Goal: Task Accomplishment & Management: Manage account settings

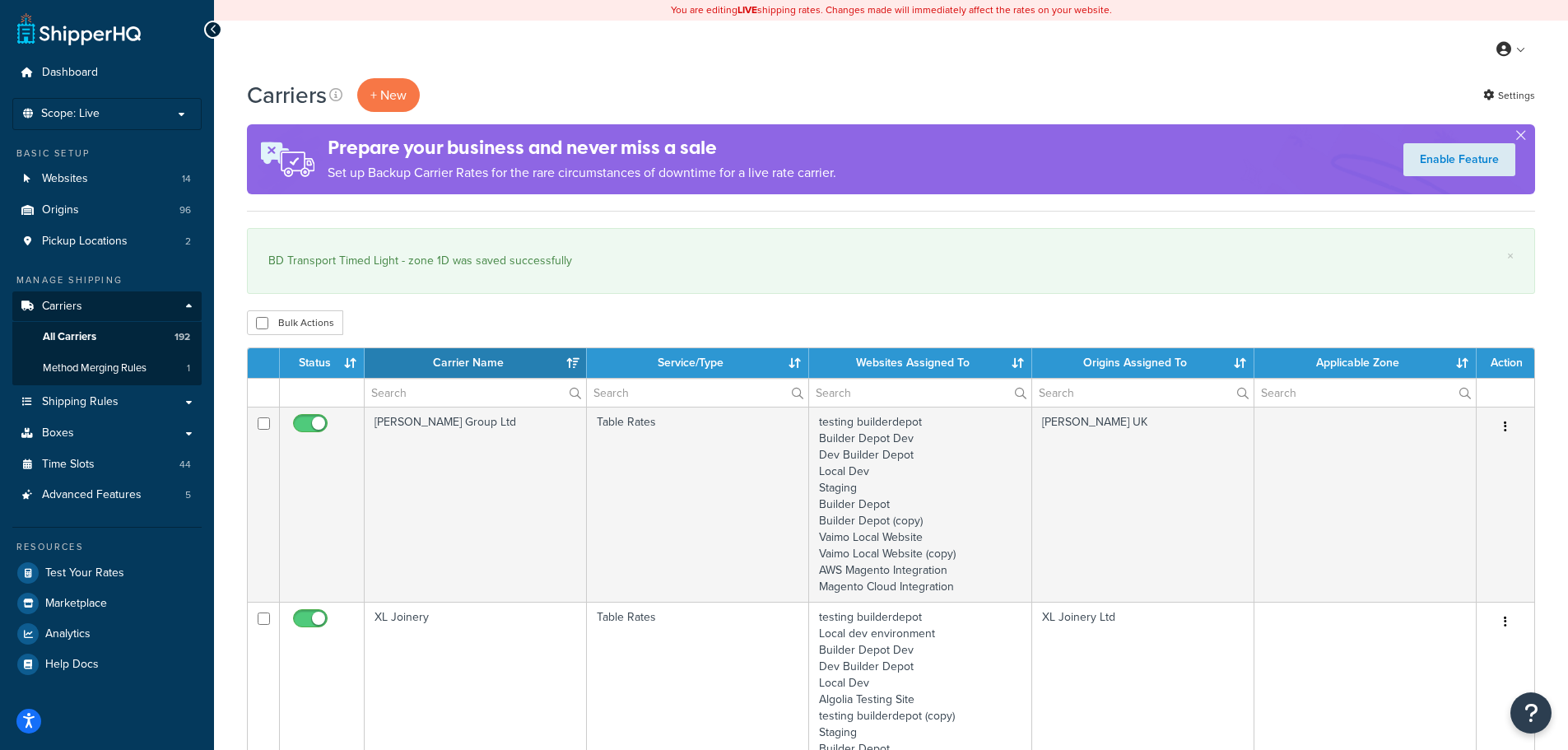
select select "15"
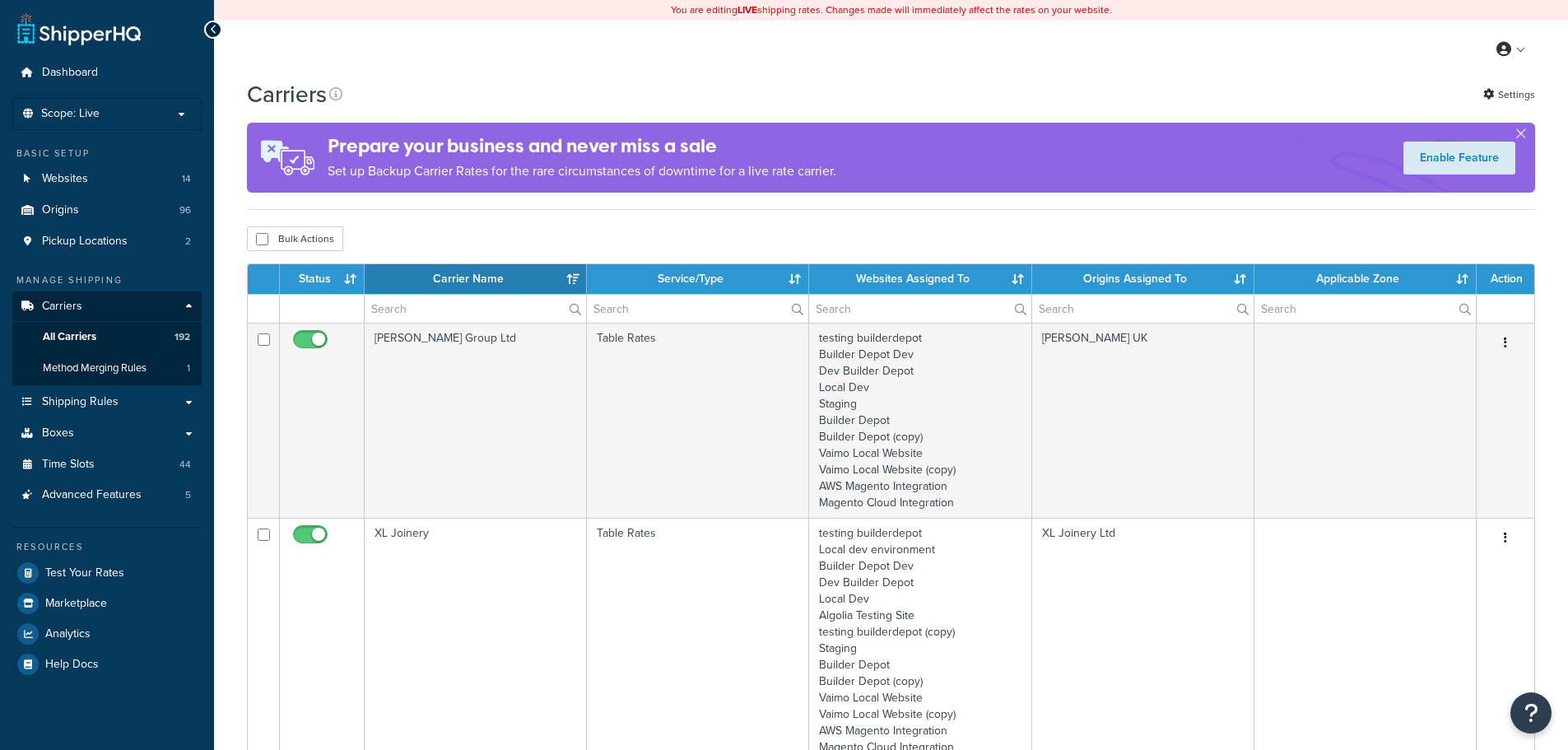
select select "15"
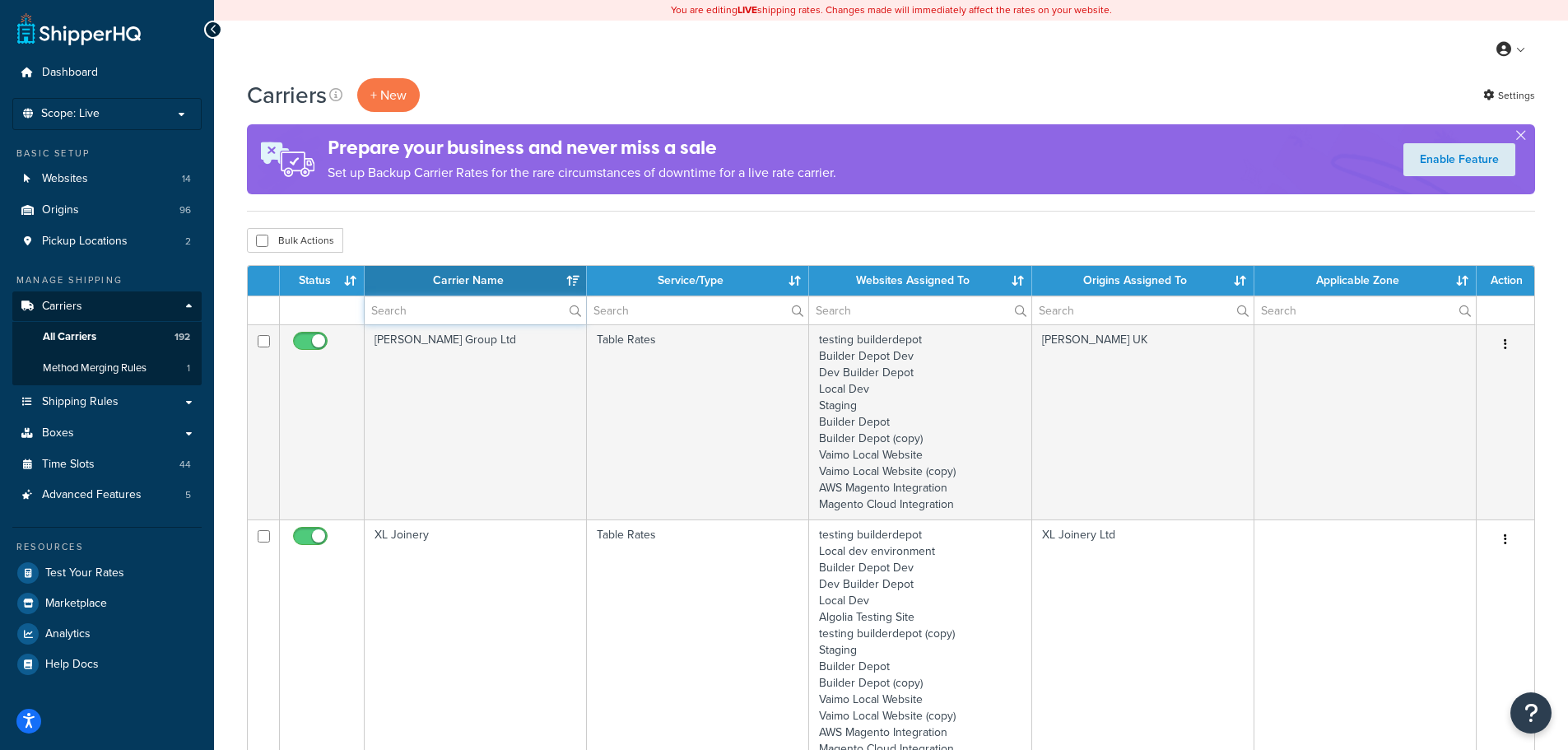
click at [403, 310] on input "text" at bounding box center [475, 310] width 221 height 28
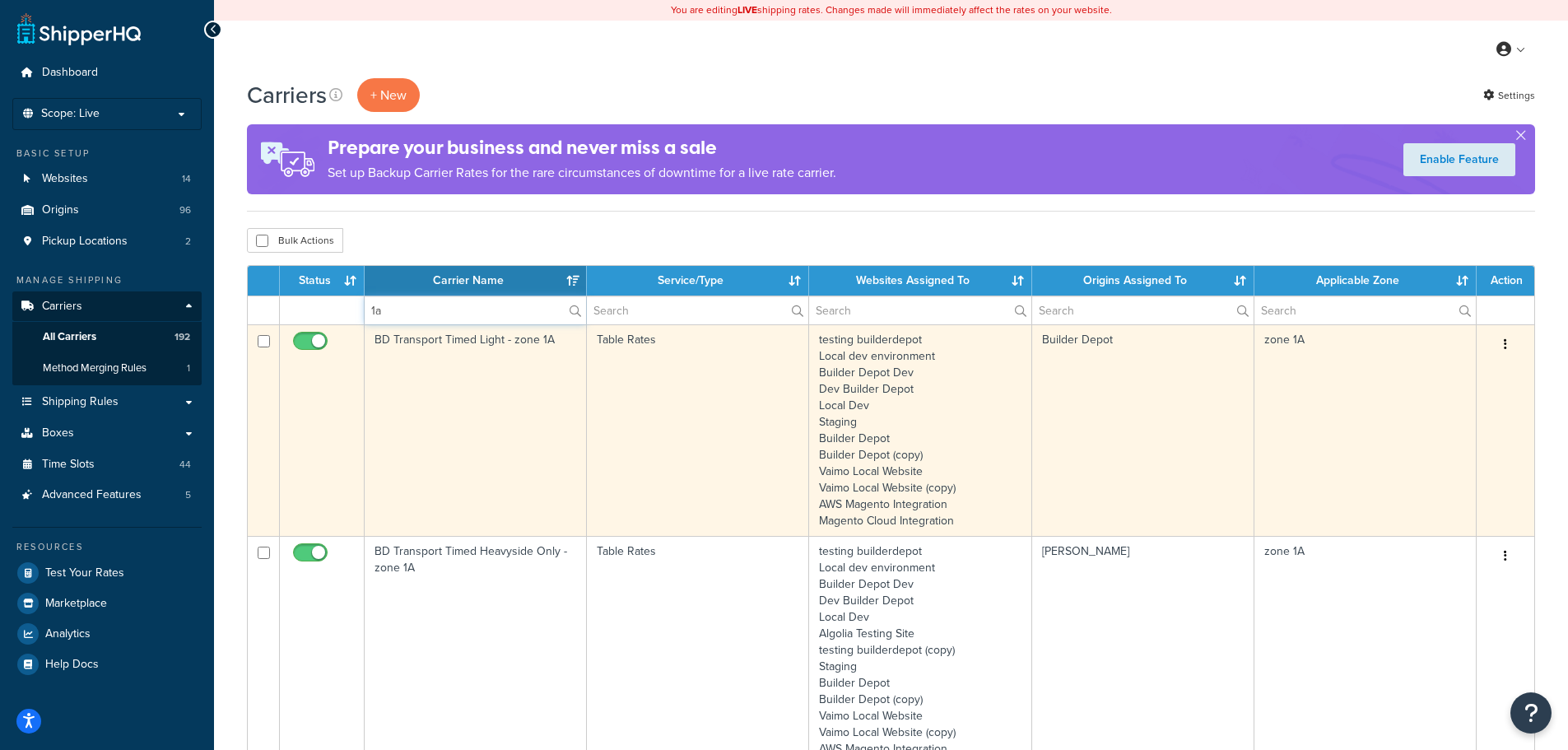
type input "1a"
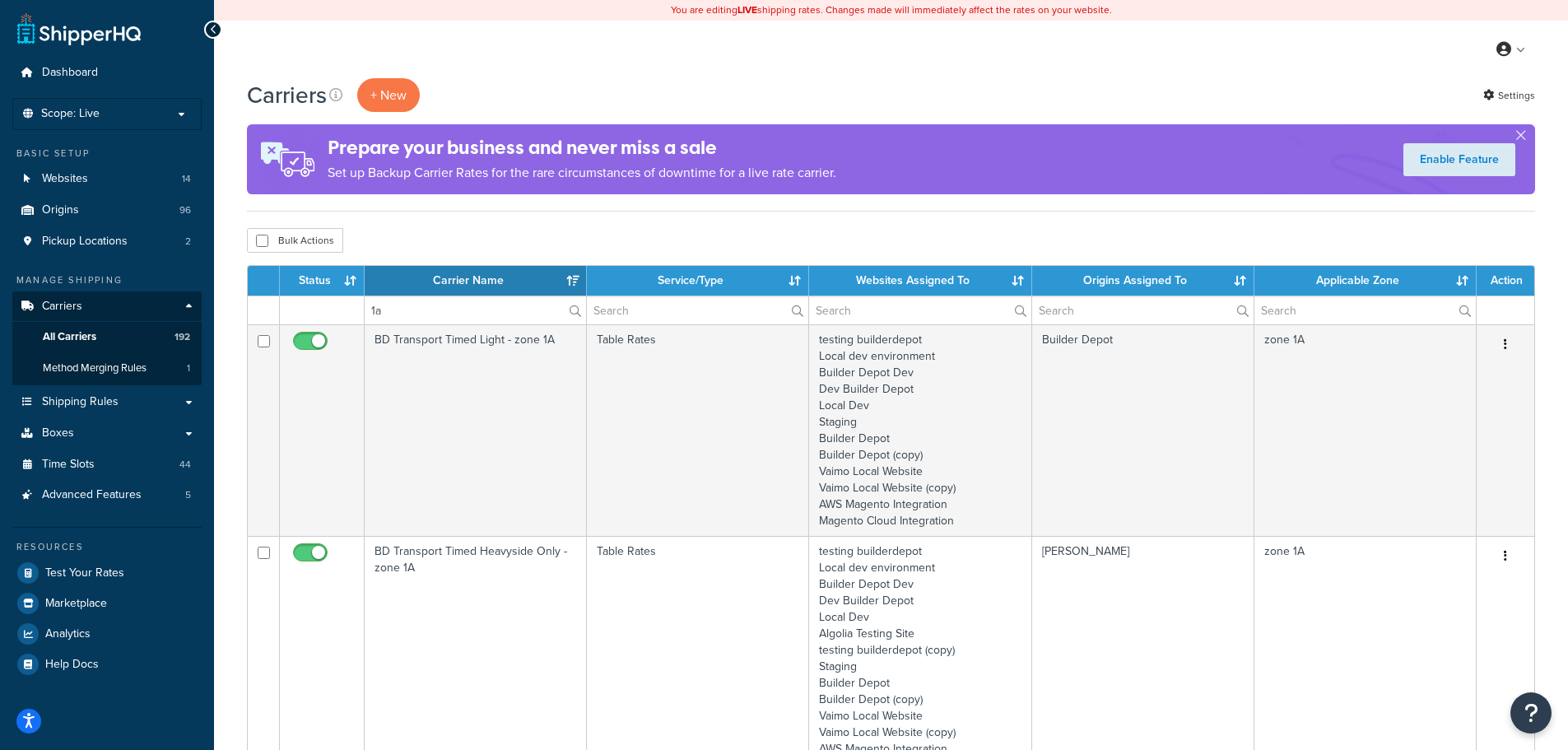
click at [417, 386] on td "BD Transport Timed Light - zone 1A" at bounding box center [476, 430] width 222 height 212
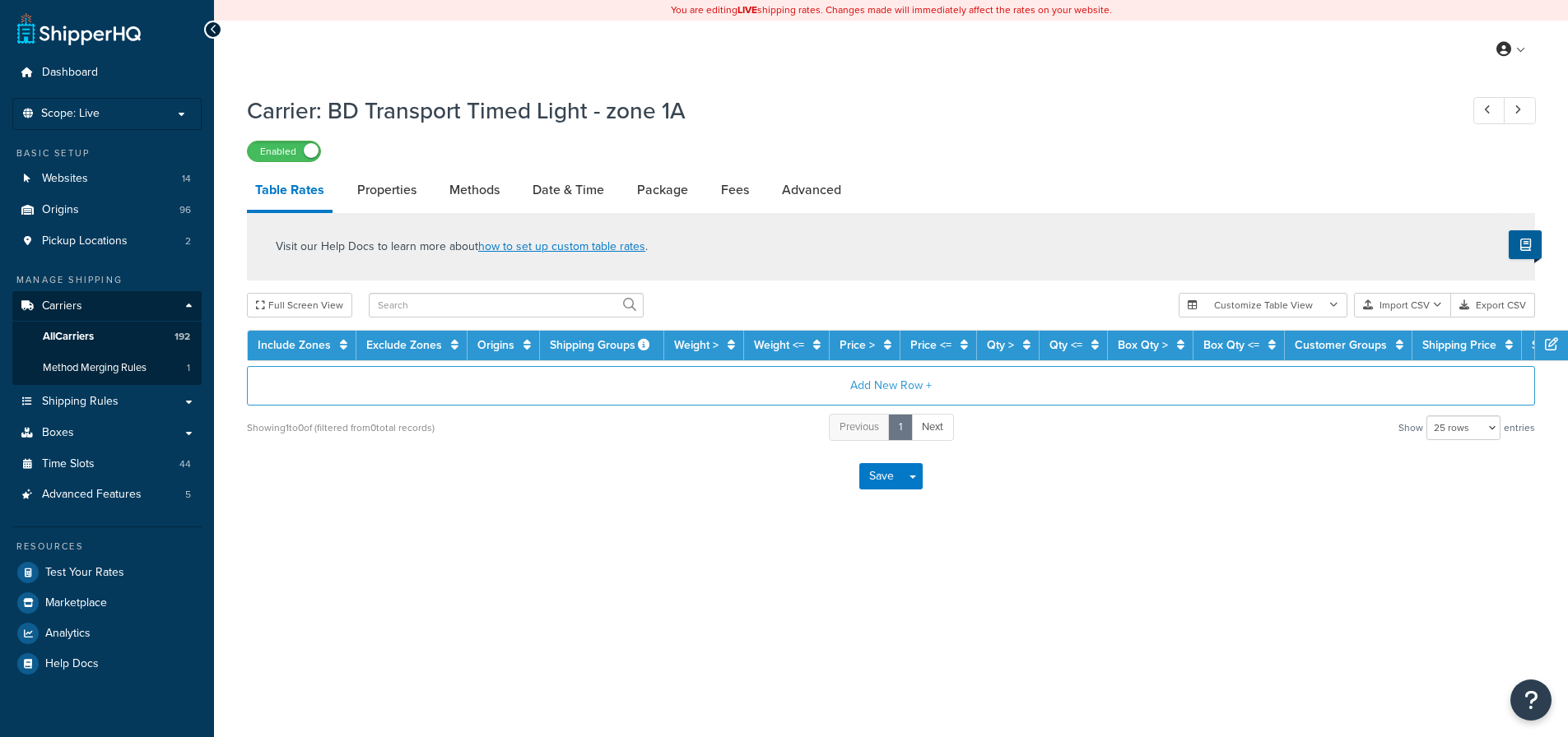
select select "25"
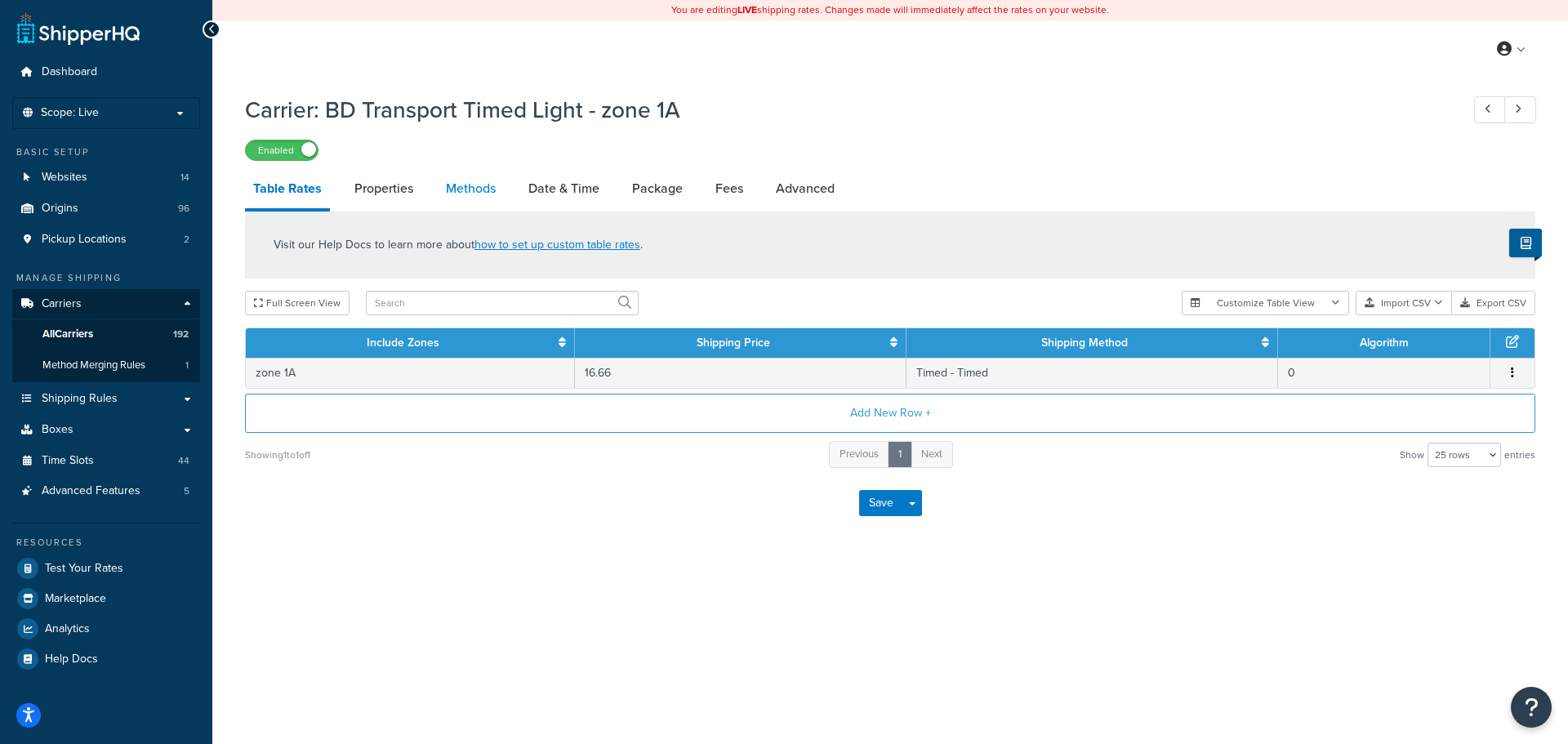
click at [473, 186] on link "Methods" at bounding box center [470, 188] width 66 height 40
select select "25"
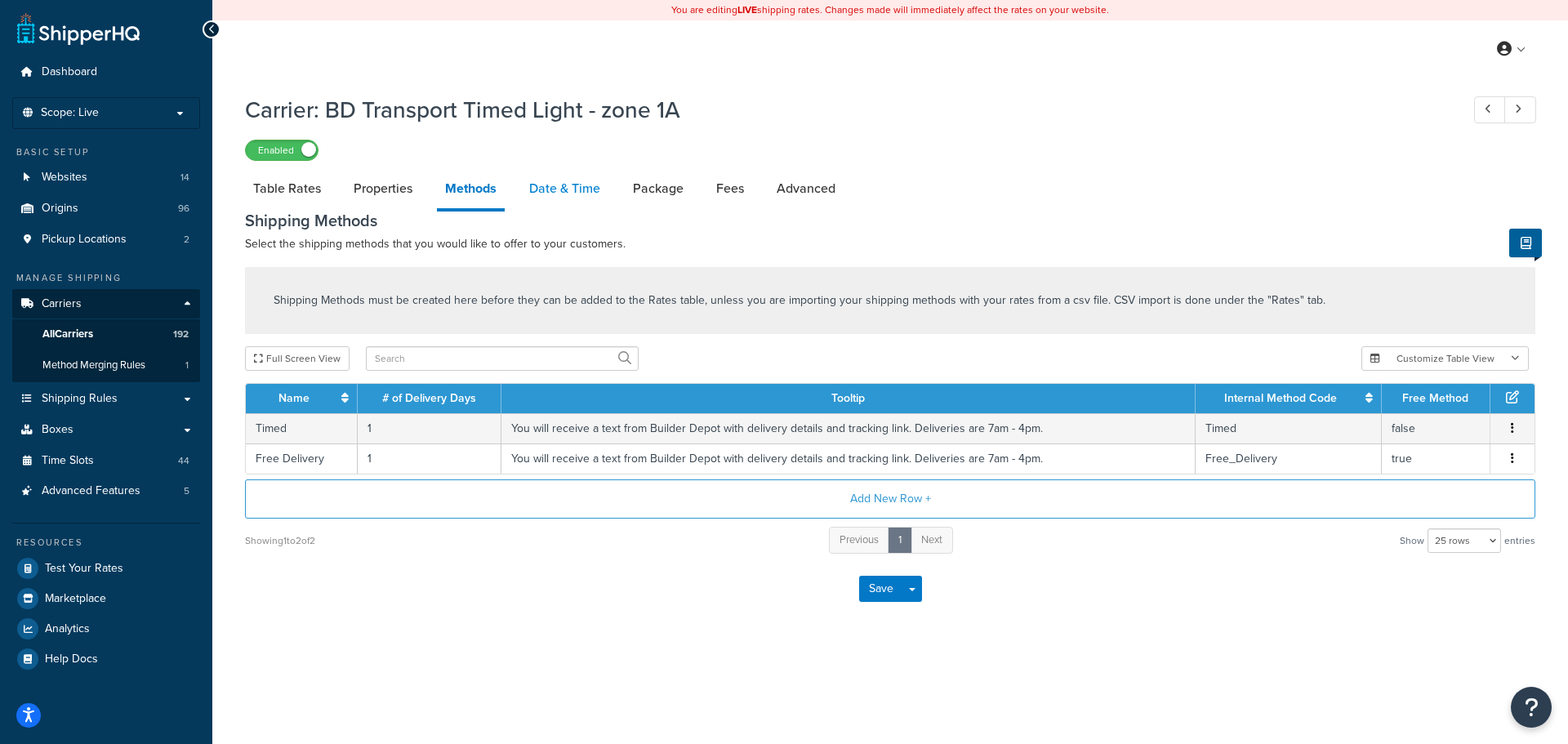
click at [543, 186] on link "Date & Time" at bounding box center [565, 188] width 87 height 40
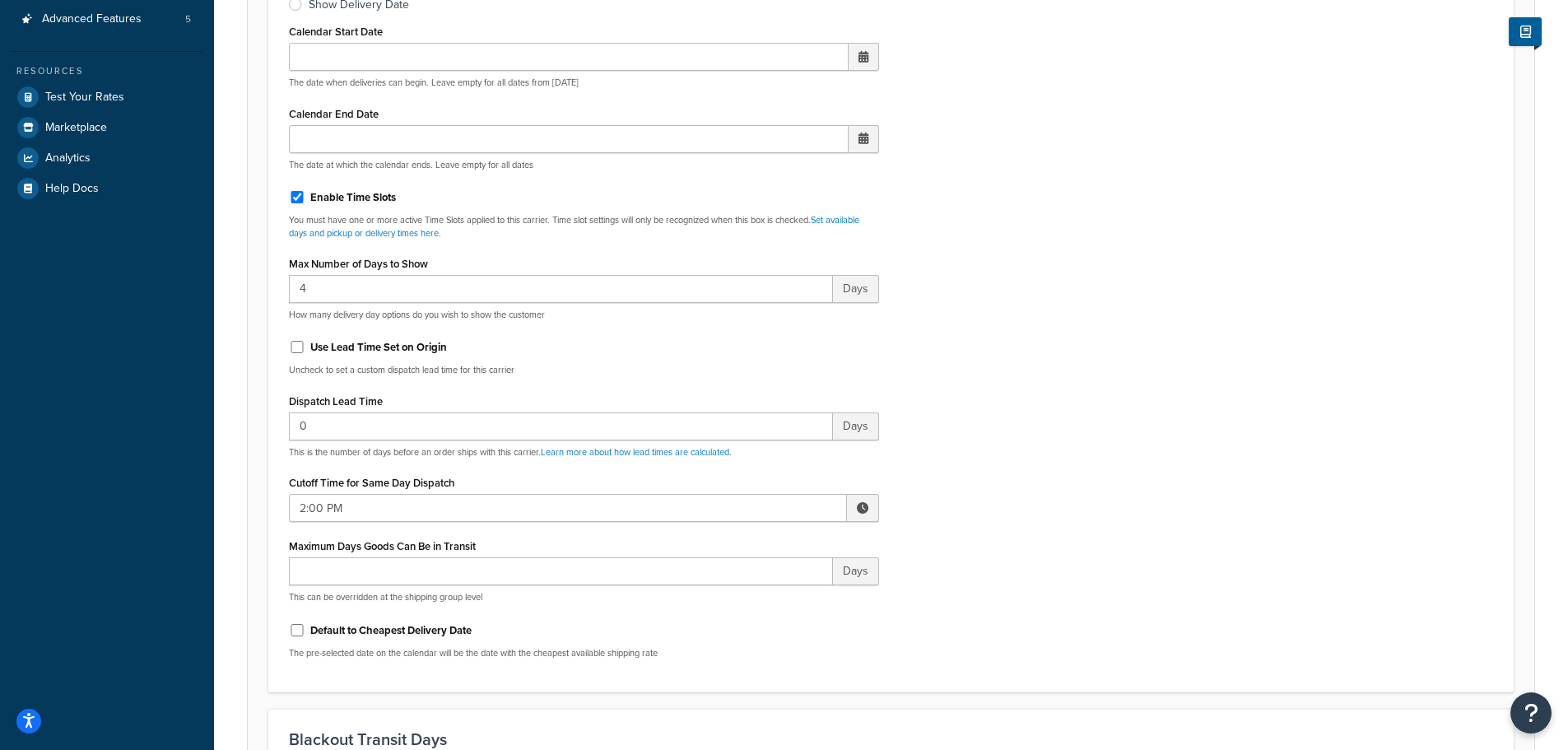
scroll to position [576, 0]
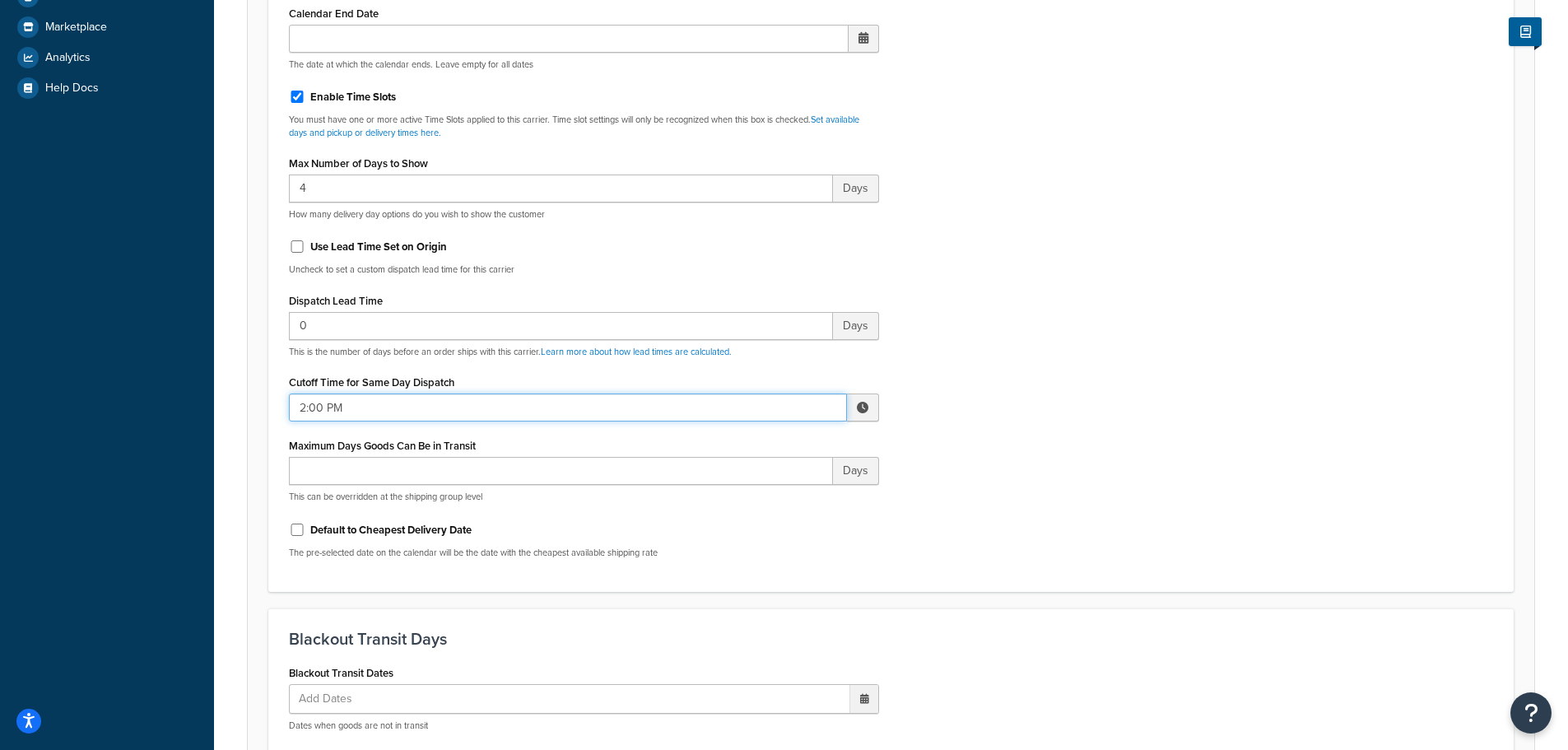
click at [350, 415] on input "2:00 PM" at bounding box center [568, 407] width 558 height 28
click at [746, 494] on span "▼" at bounding box center [741, 493] width 33 height 33
click at [745, 493] on span "▼" at bounding box center [741, 493] width 33 height 33
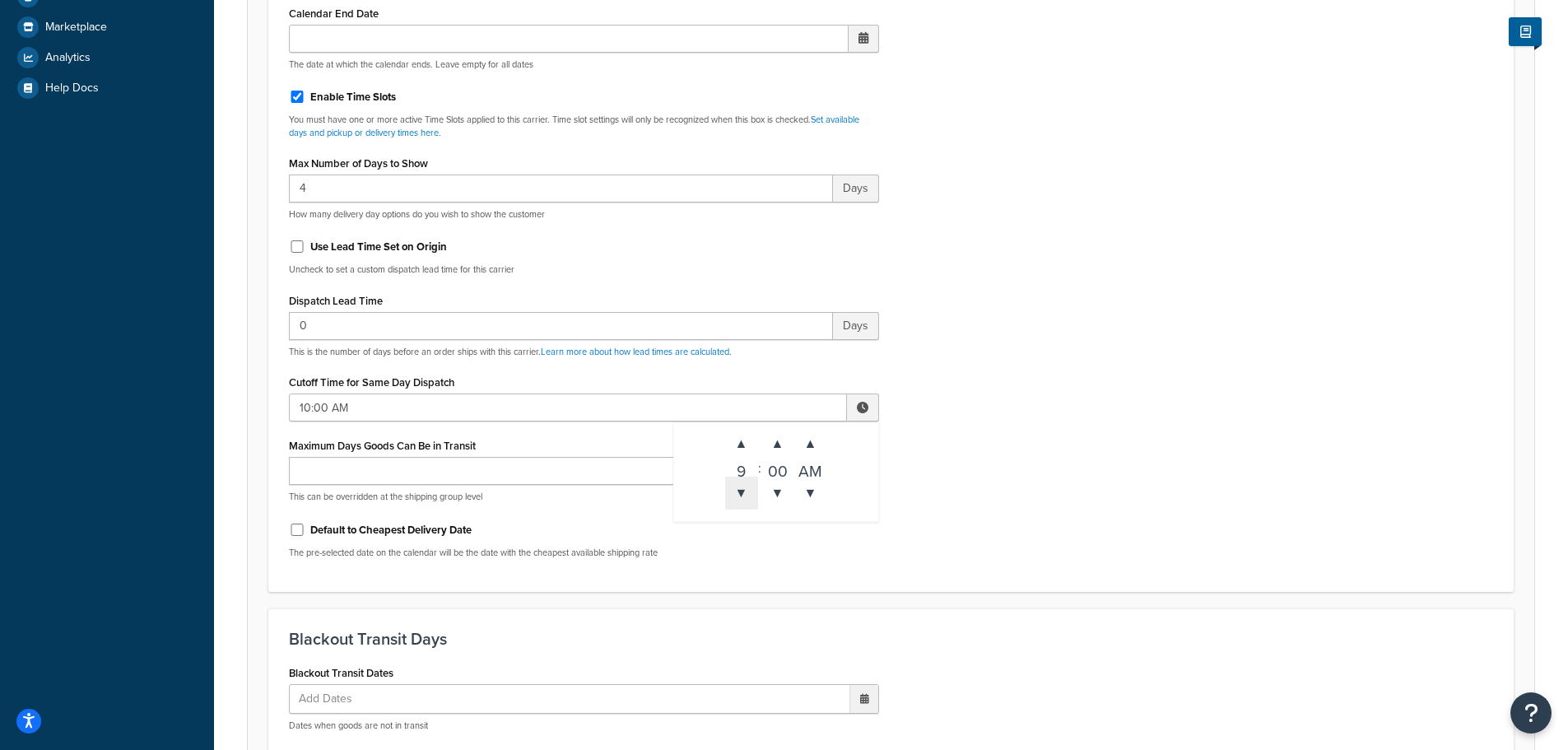
click at [745, 493] on span "▼" at bounding box center [741, 493] width 33 height 33
type input "8:00 AM"
click at [972, 467] on div "Include Delivery Date Information: No, just show shipping rates Show Calendar S…" at bounding box center [891, 184] width 1229 height 774
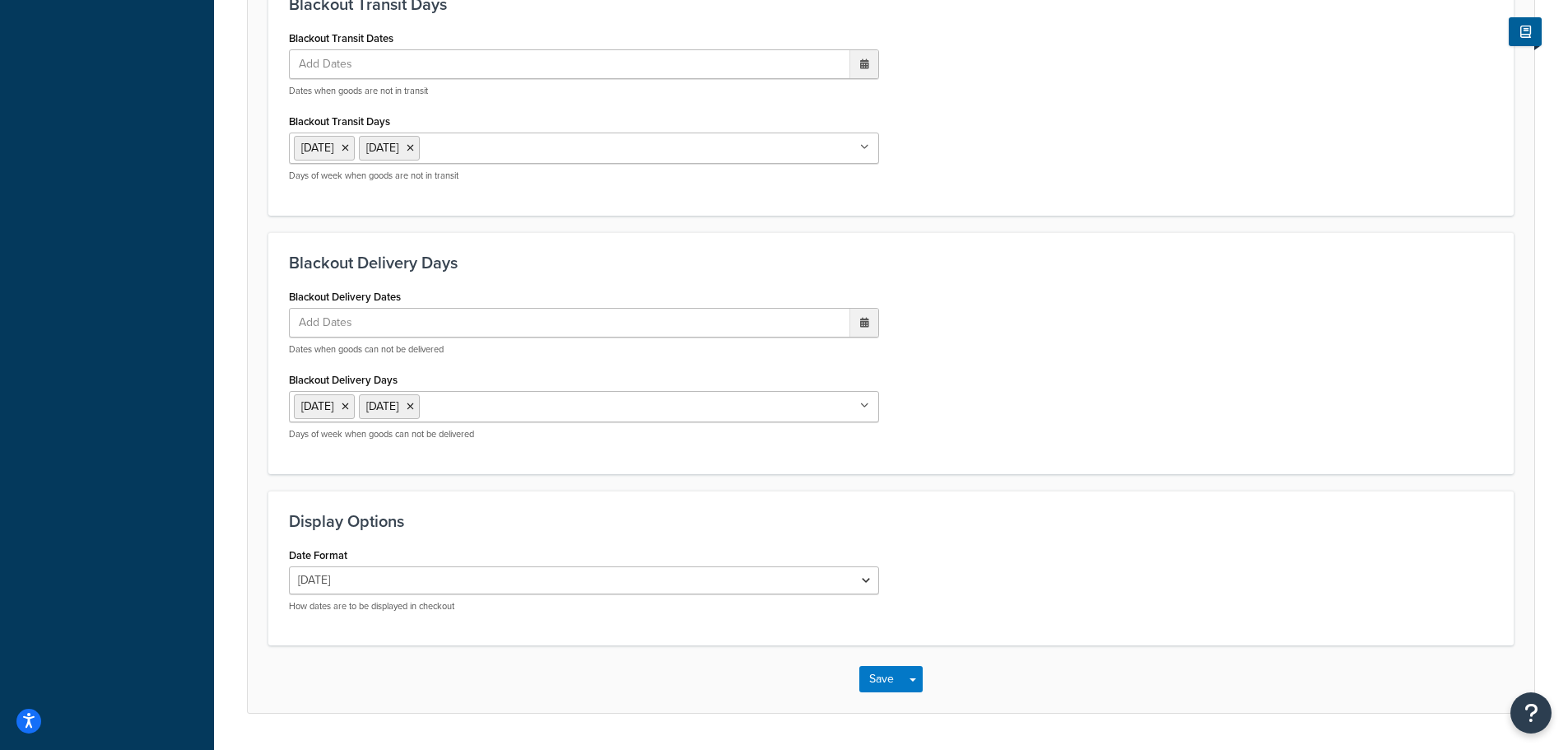
scroll to position [1258, 0]
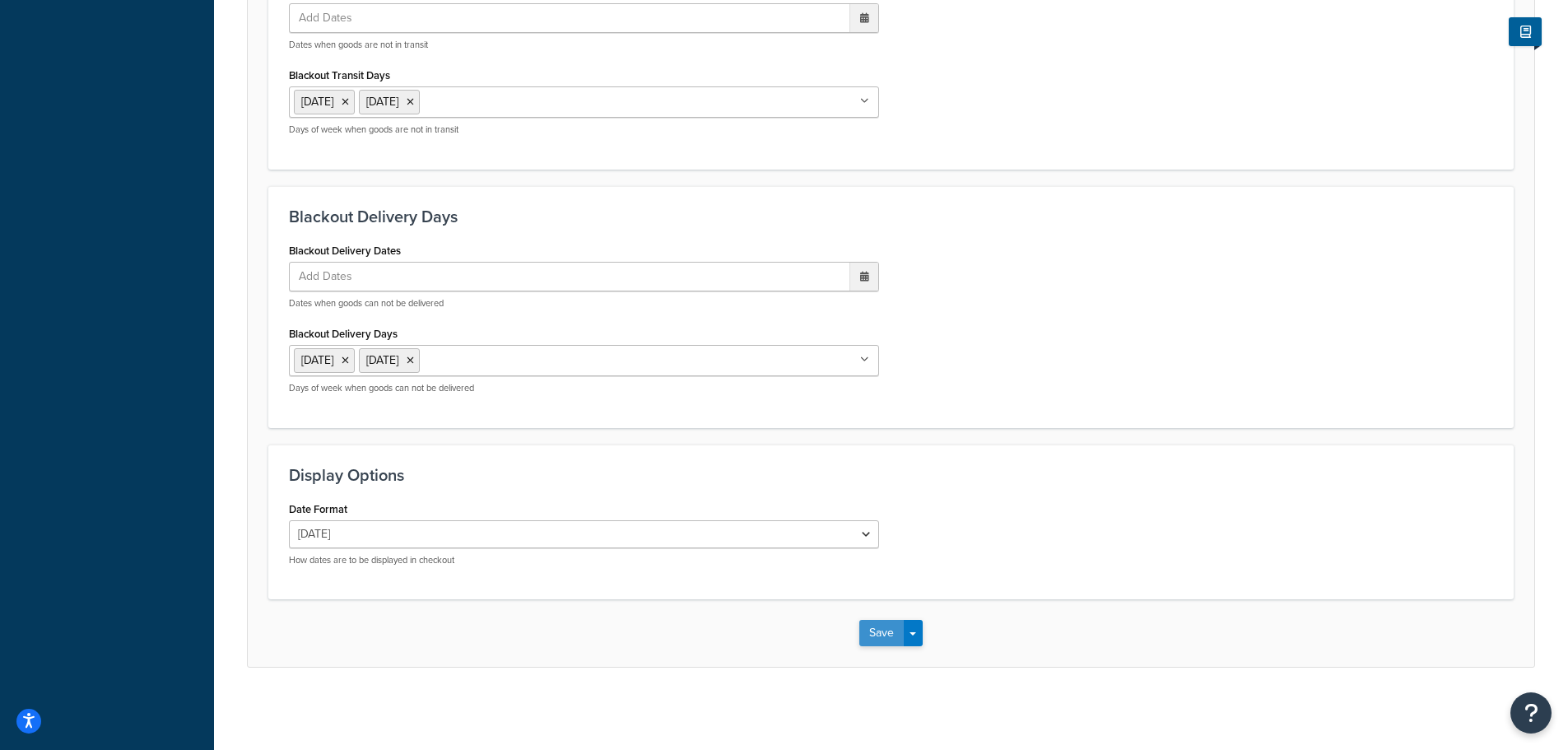
click at [869, 630] on button "Save" at bounding box center [881, 633] width 44 height 26
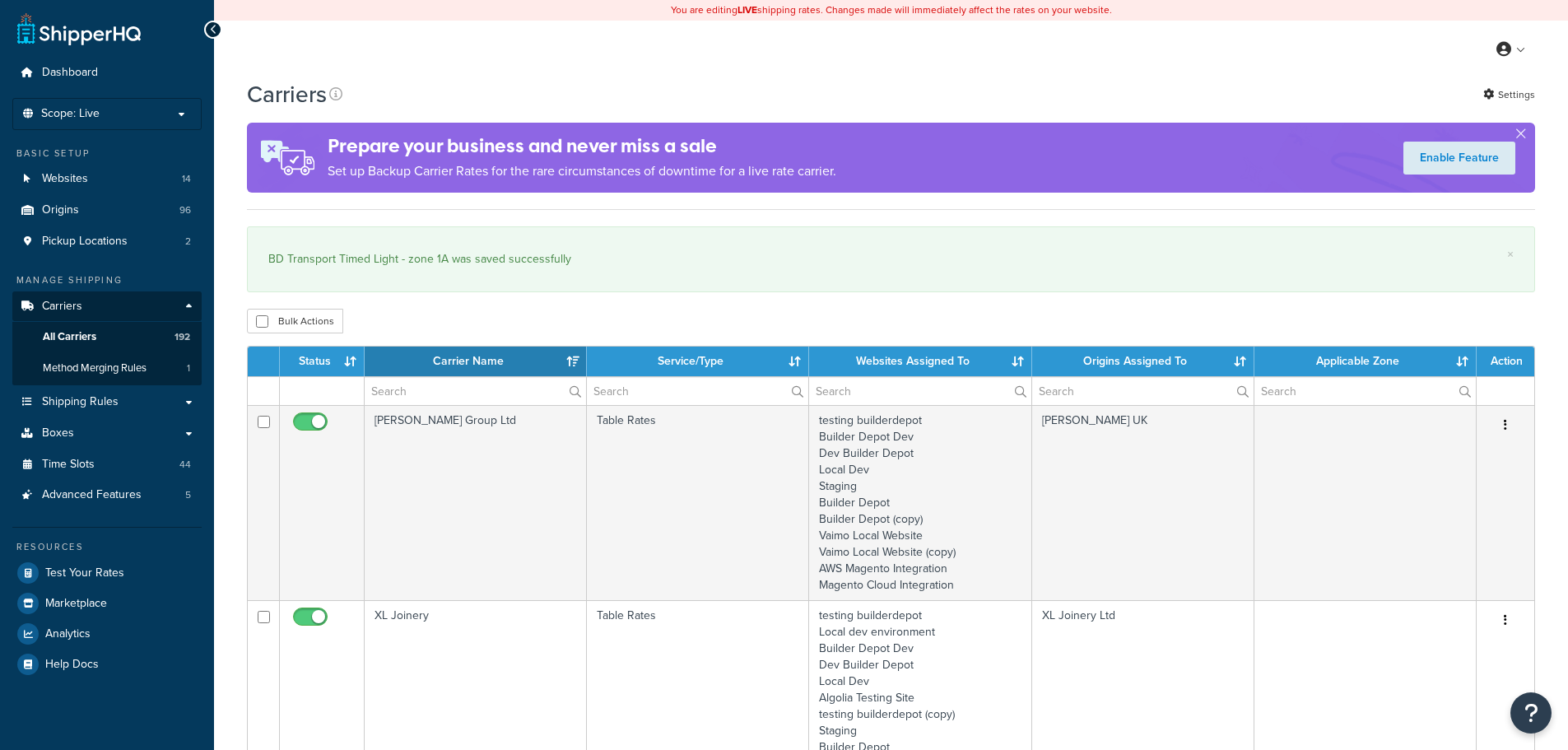
select select "15"
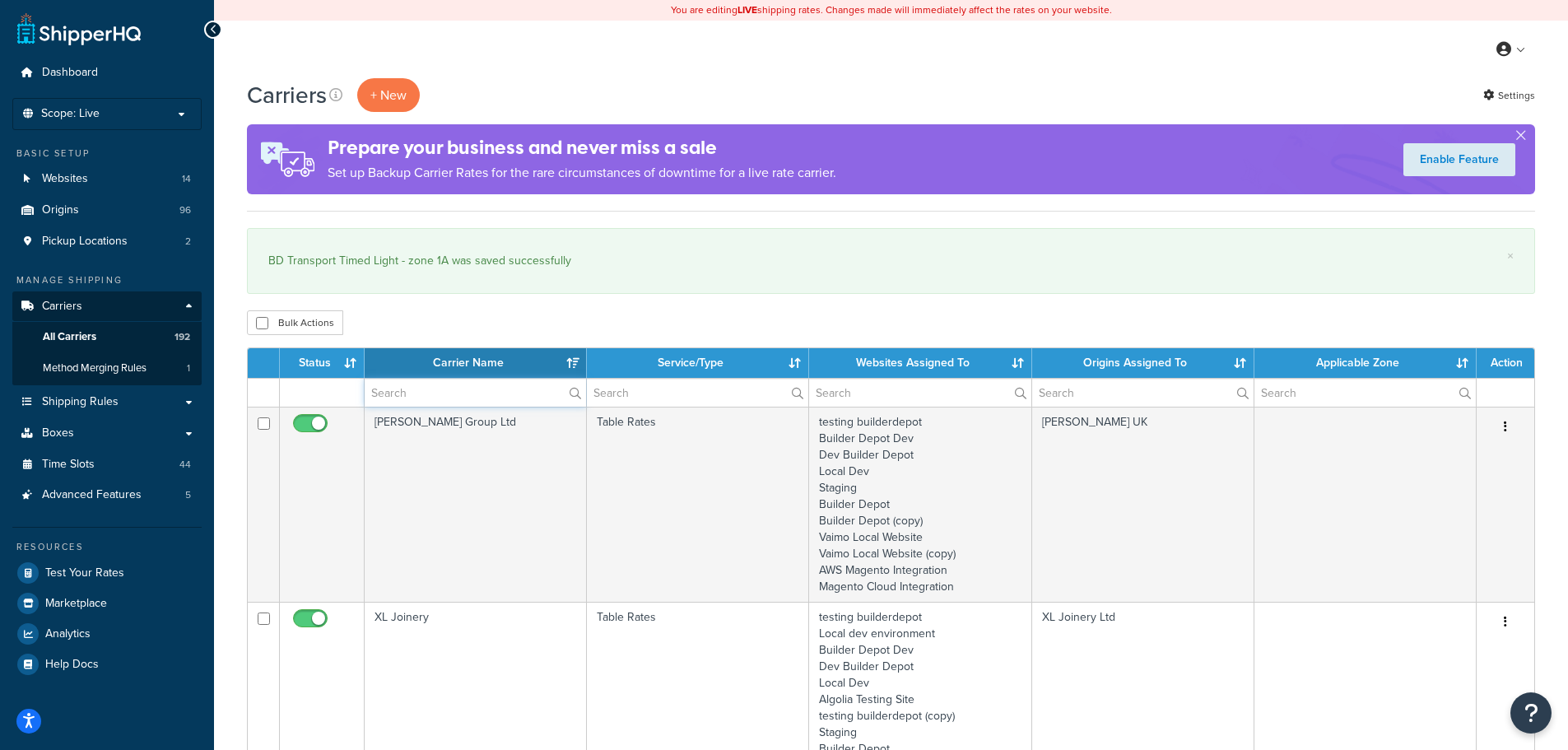
click at [393, 397] on input "text" at bounding box center [475, 393] width 221 height 28
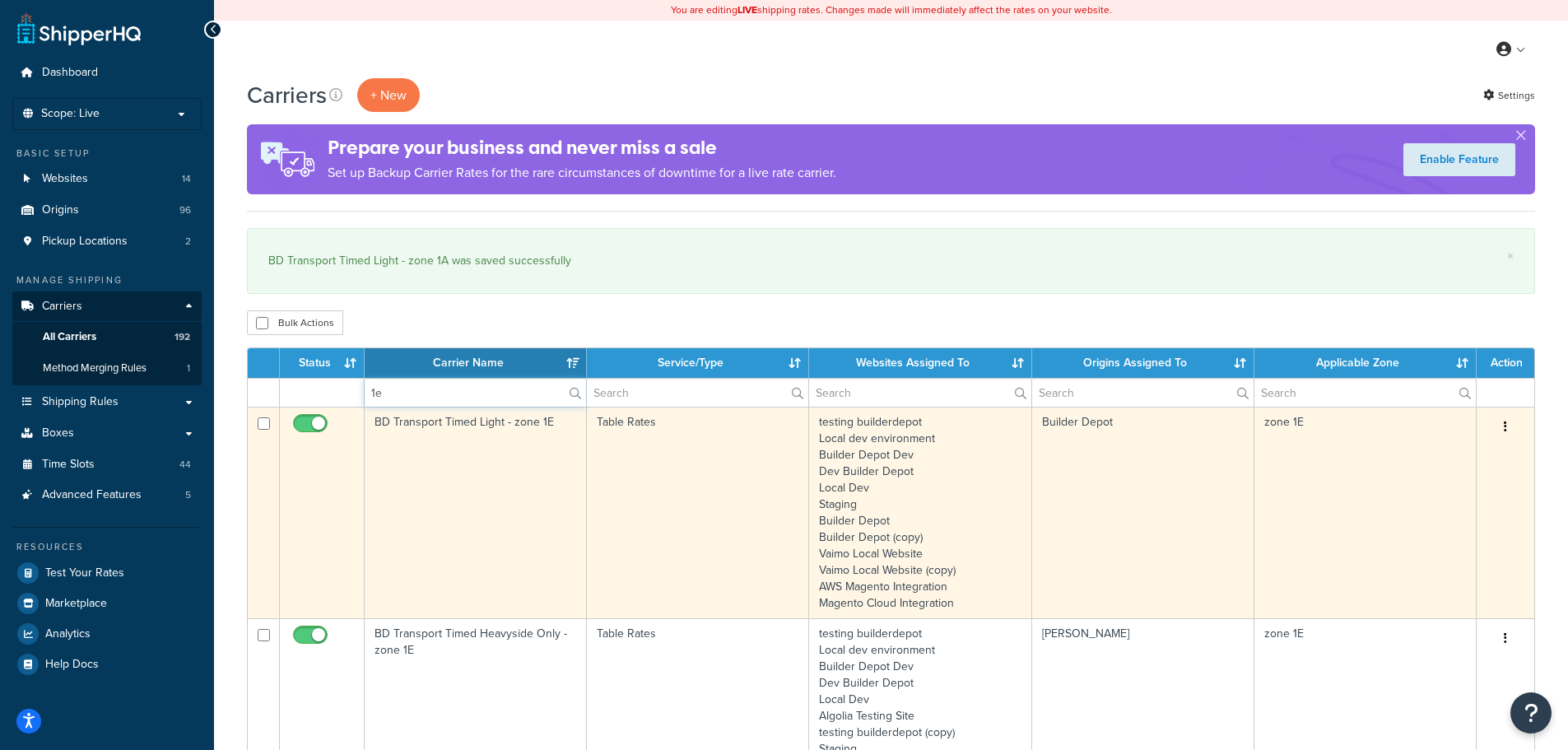
type input "1e"
click at [411, 451] on td "BD Transport Timed Light - zone 1E" at bounding box center [476, 513] width 222 height 212
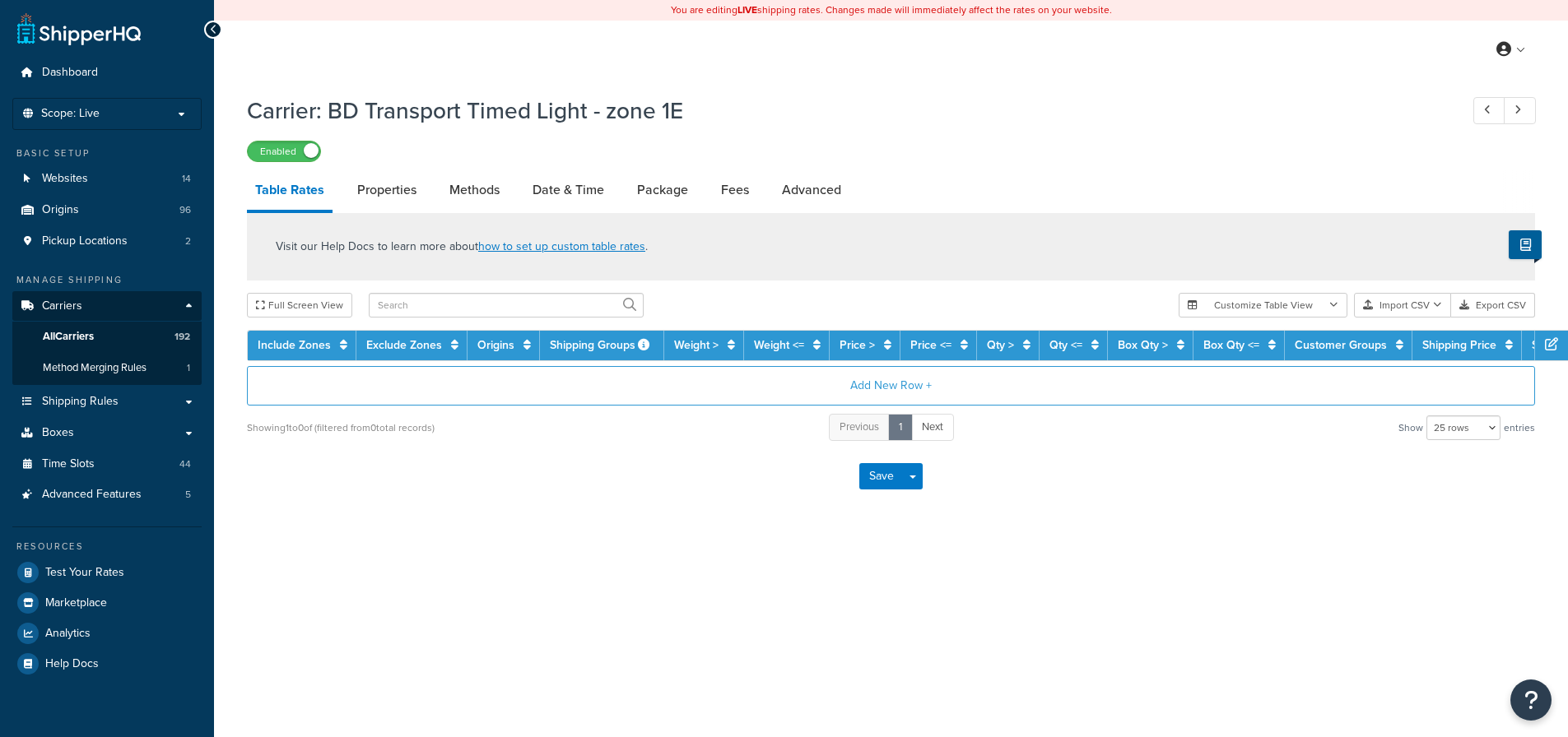
select select "25"
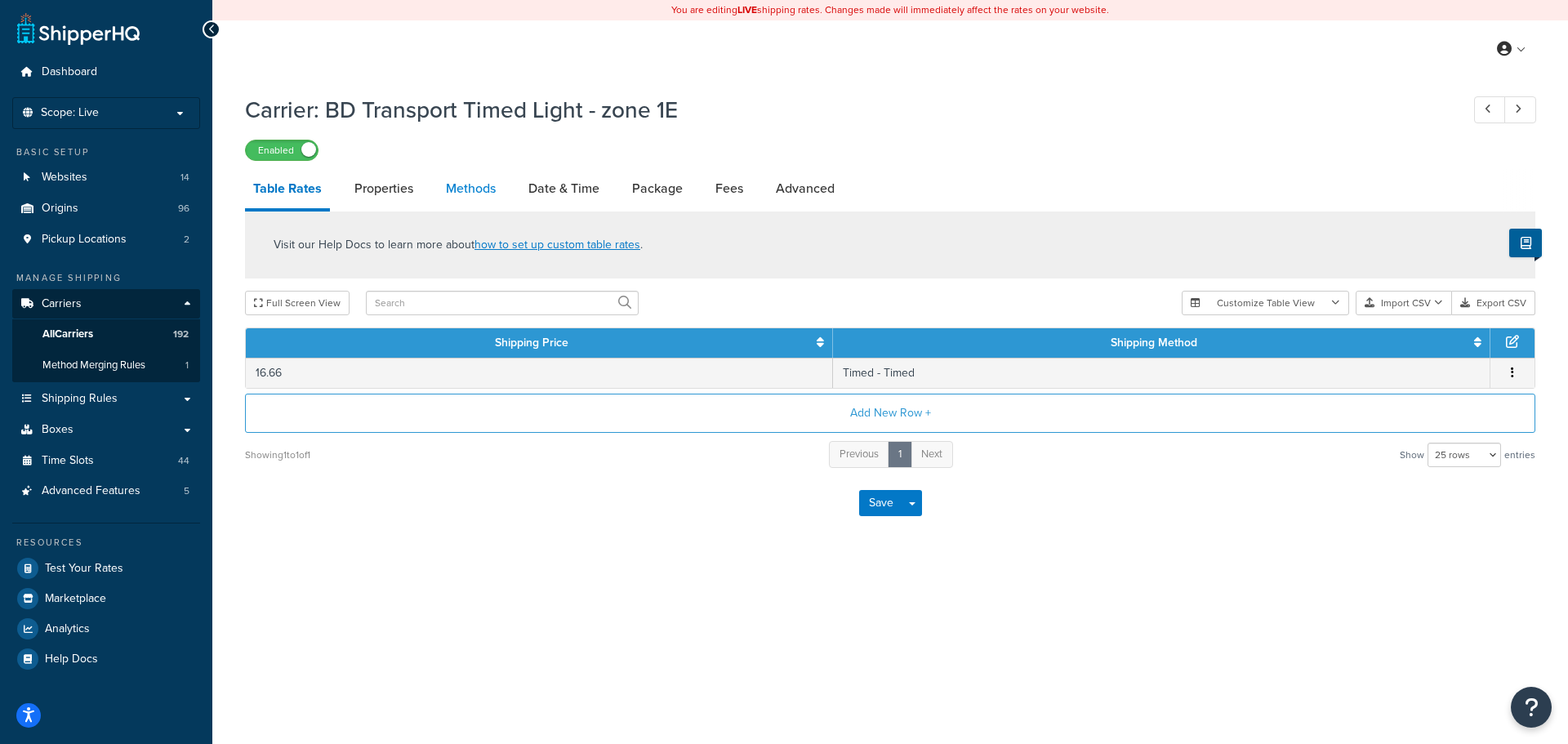
click at [472, 173] on link "Methods" at bounding box center [470, 188] width 66 height 40
select select "25"
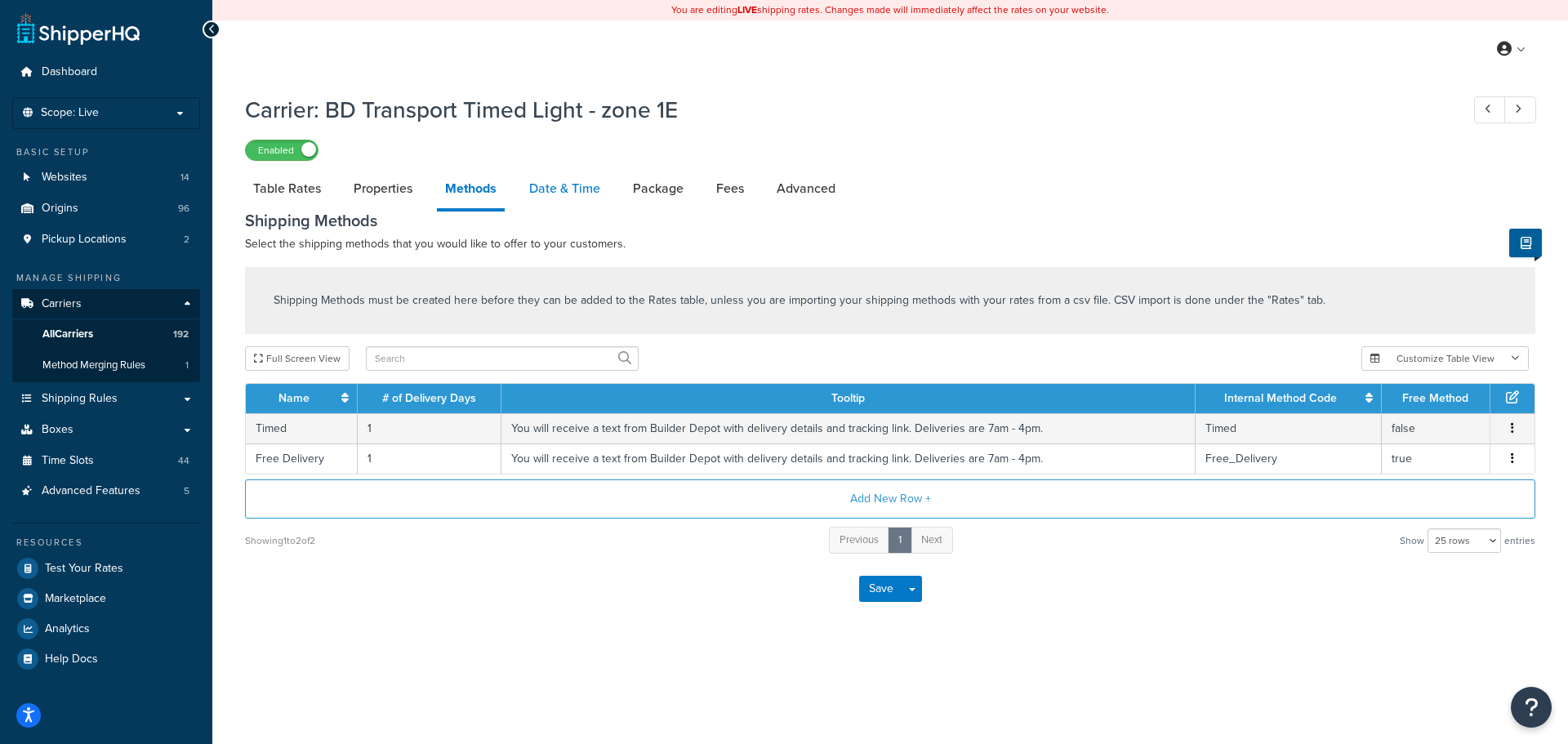
click at [561, 189] on link "Date & Time" at bounding box center [565, 188] width 87 height 40
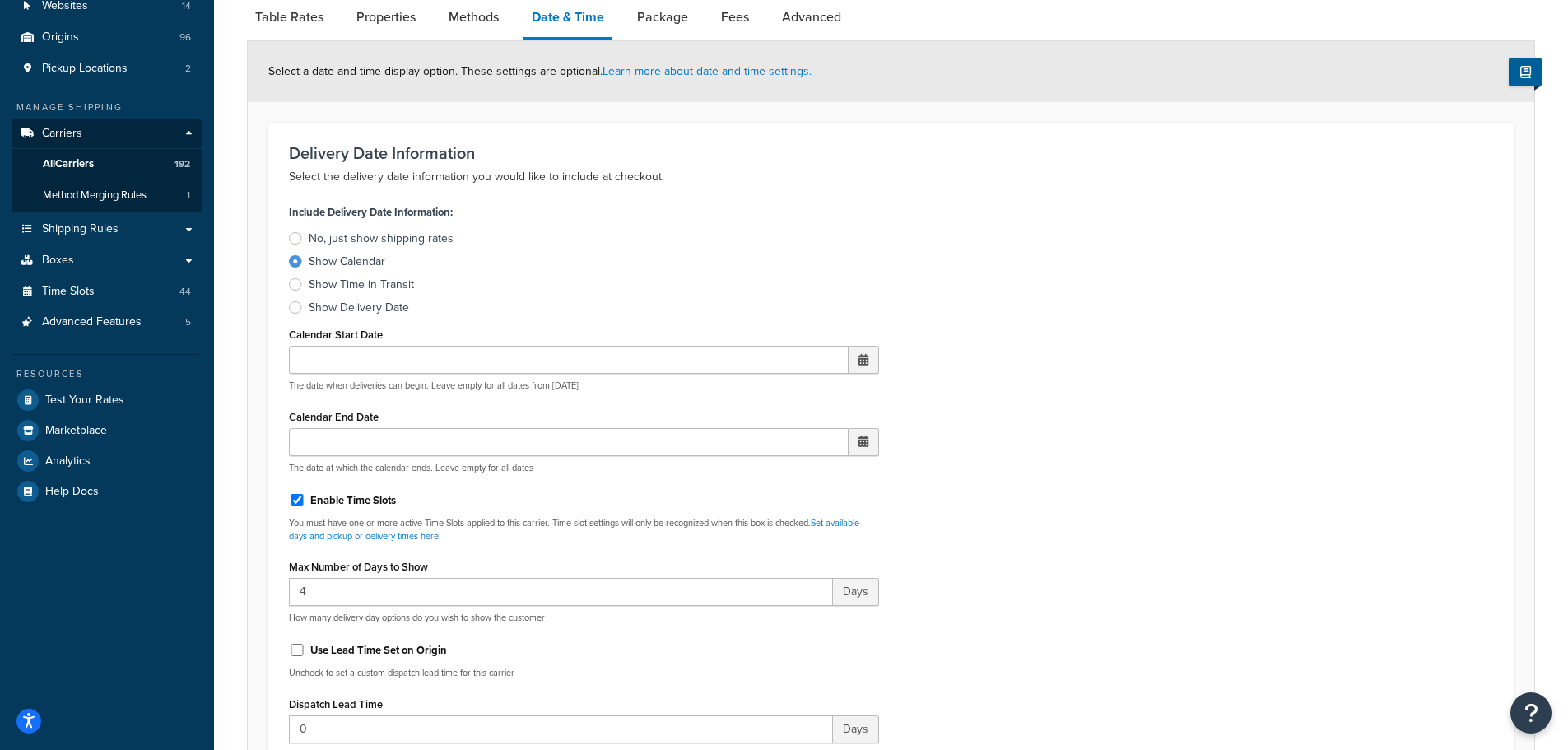
scroll to position [576, 0]
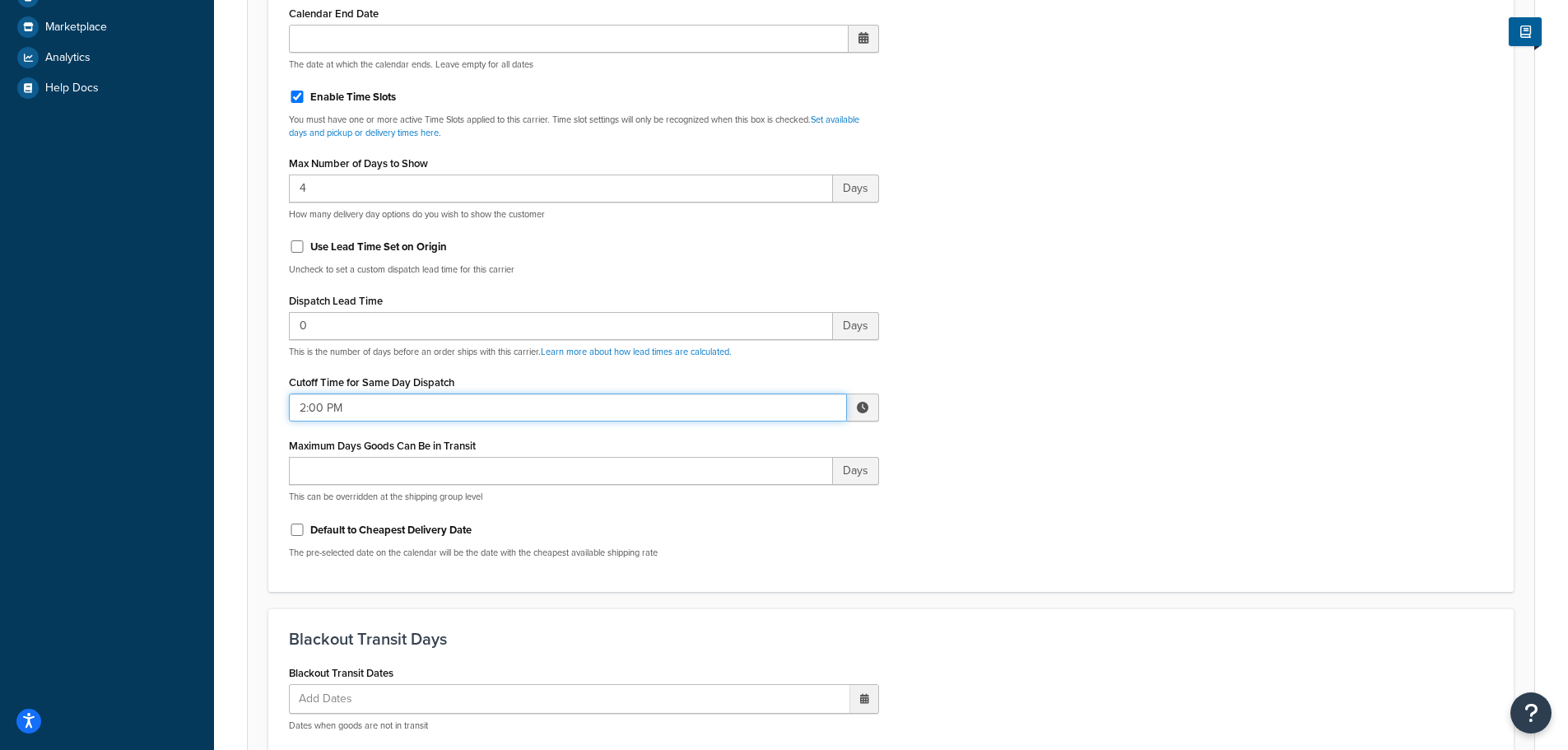
click at [362, 415] on input "2:00 PM" at bounding box center [568, 407] width 558 height 28
click at [729, 499] on span "▼" at bounding box center [741, 493] width 33 height 33
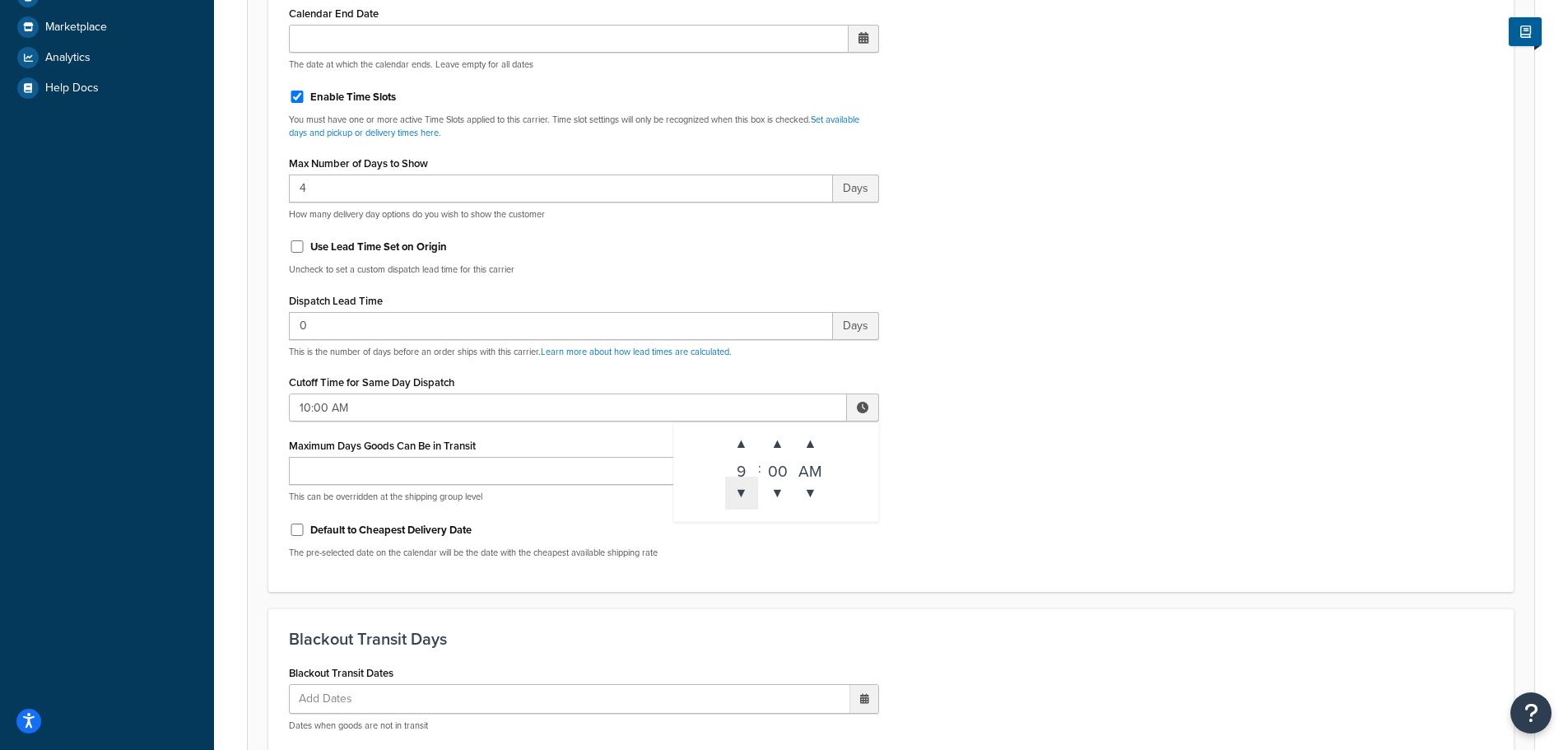
click at [729, 499] on span "▼" at bounding box center [741, 493] width 33 height 33
type input "8:00 AM"
click at [974, 496] on div "Include Delivery Date Information: No, just show shipping rates Show Calendar S…" at bounding box center [891, 184] width 1229 height 774
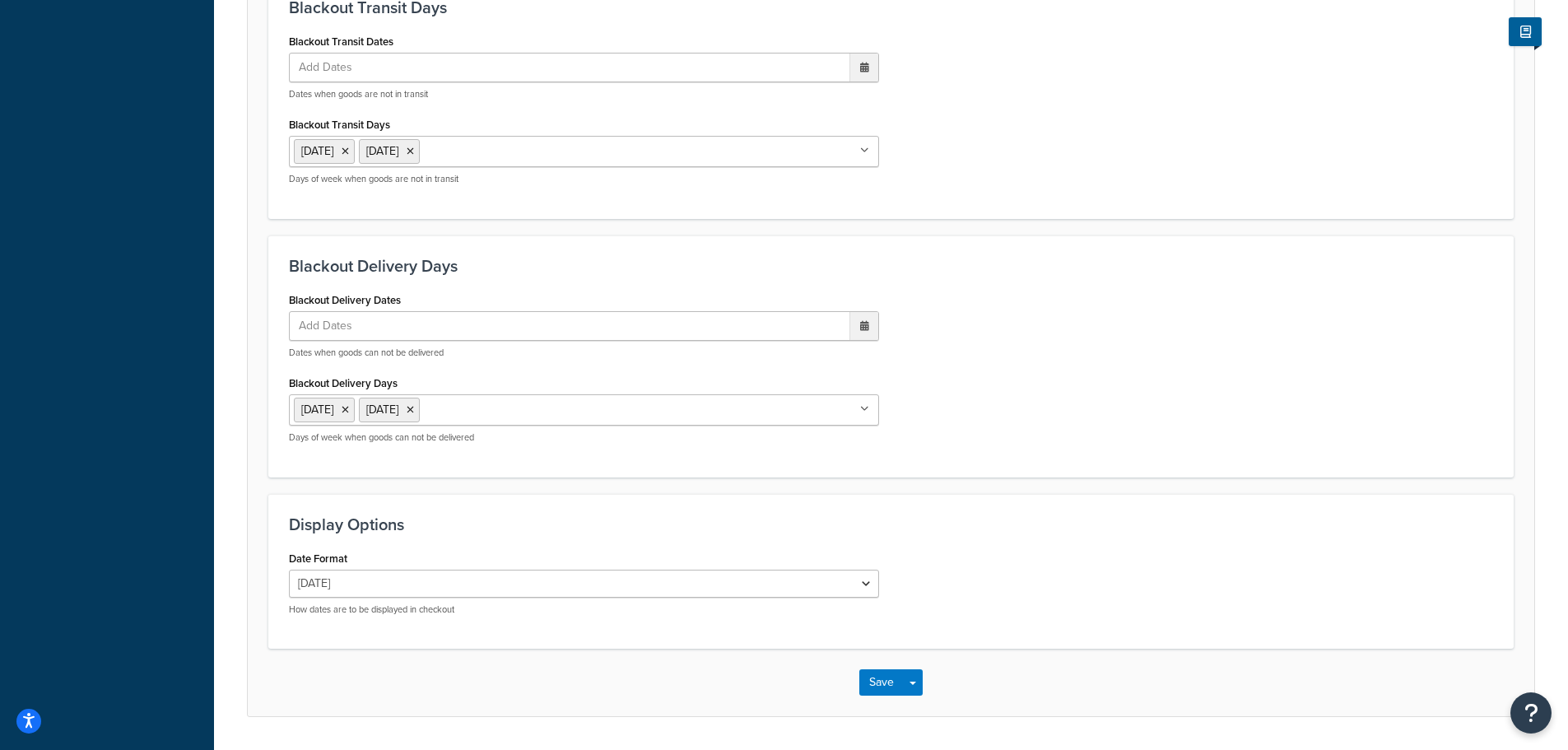
scroll to position [1258, 0]
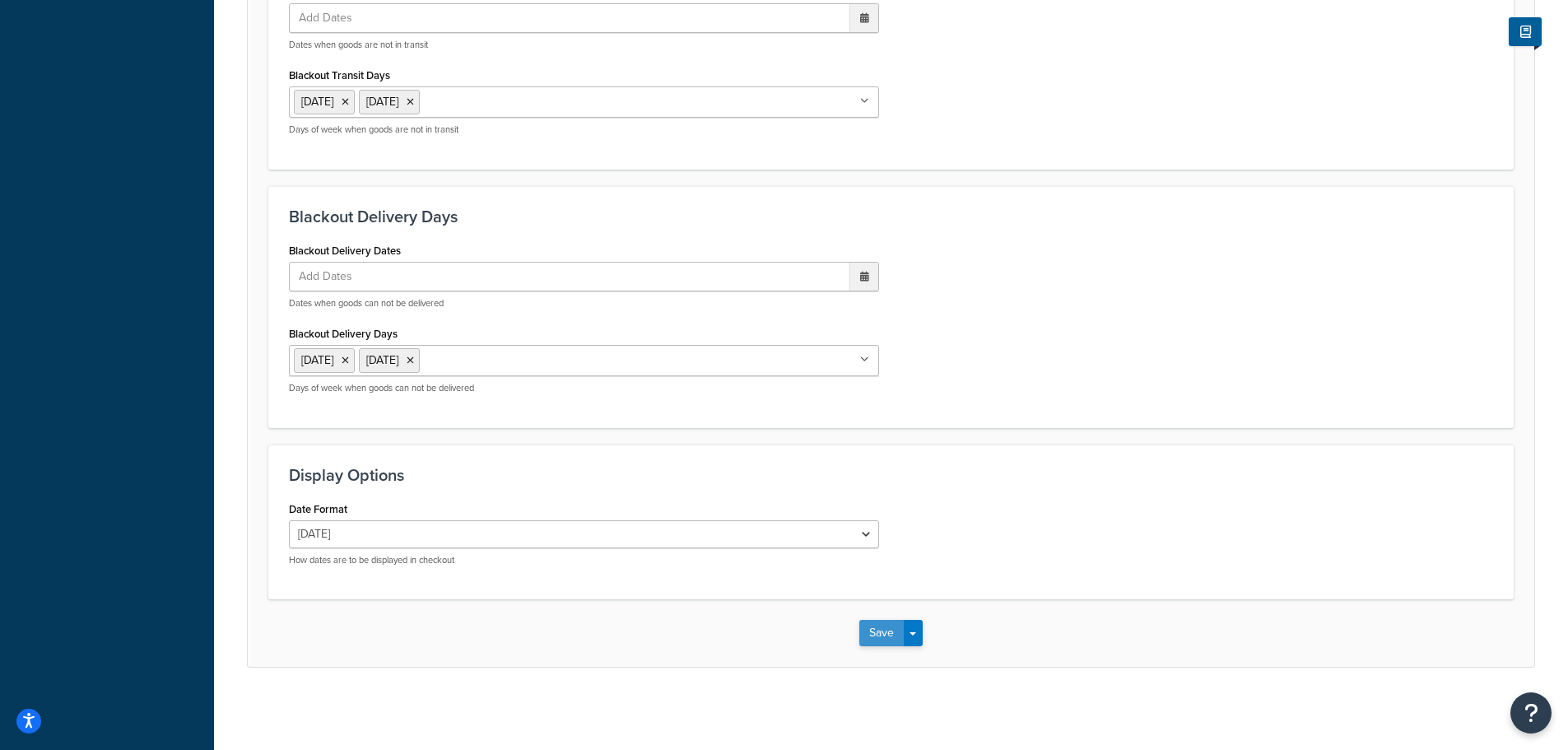
click at [900, 626] on button "Save" at bounding box center [881, 633] width 44 height 26
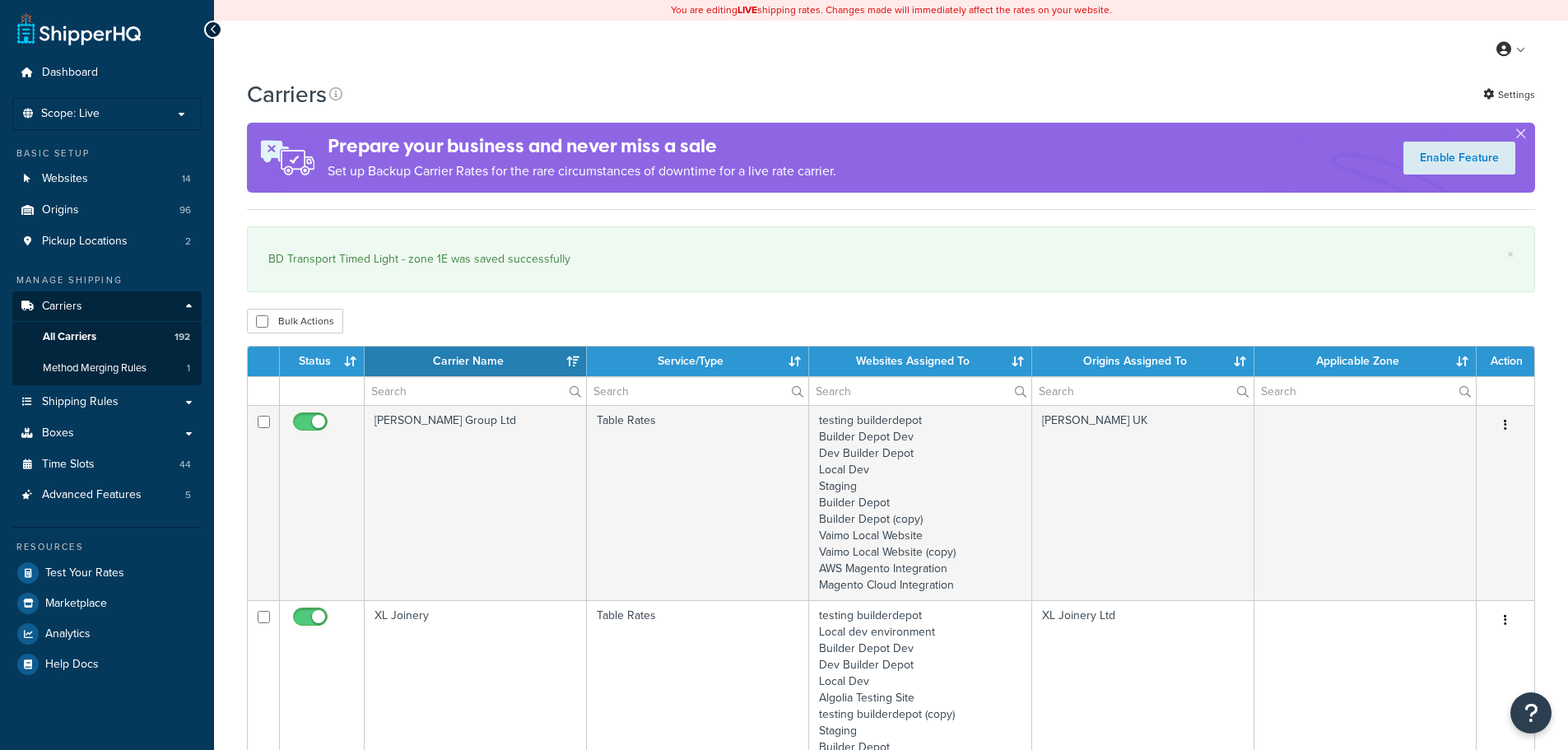
select select "15"
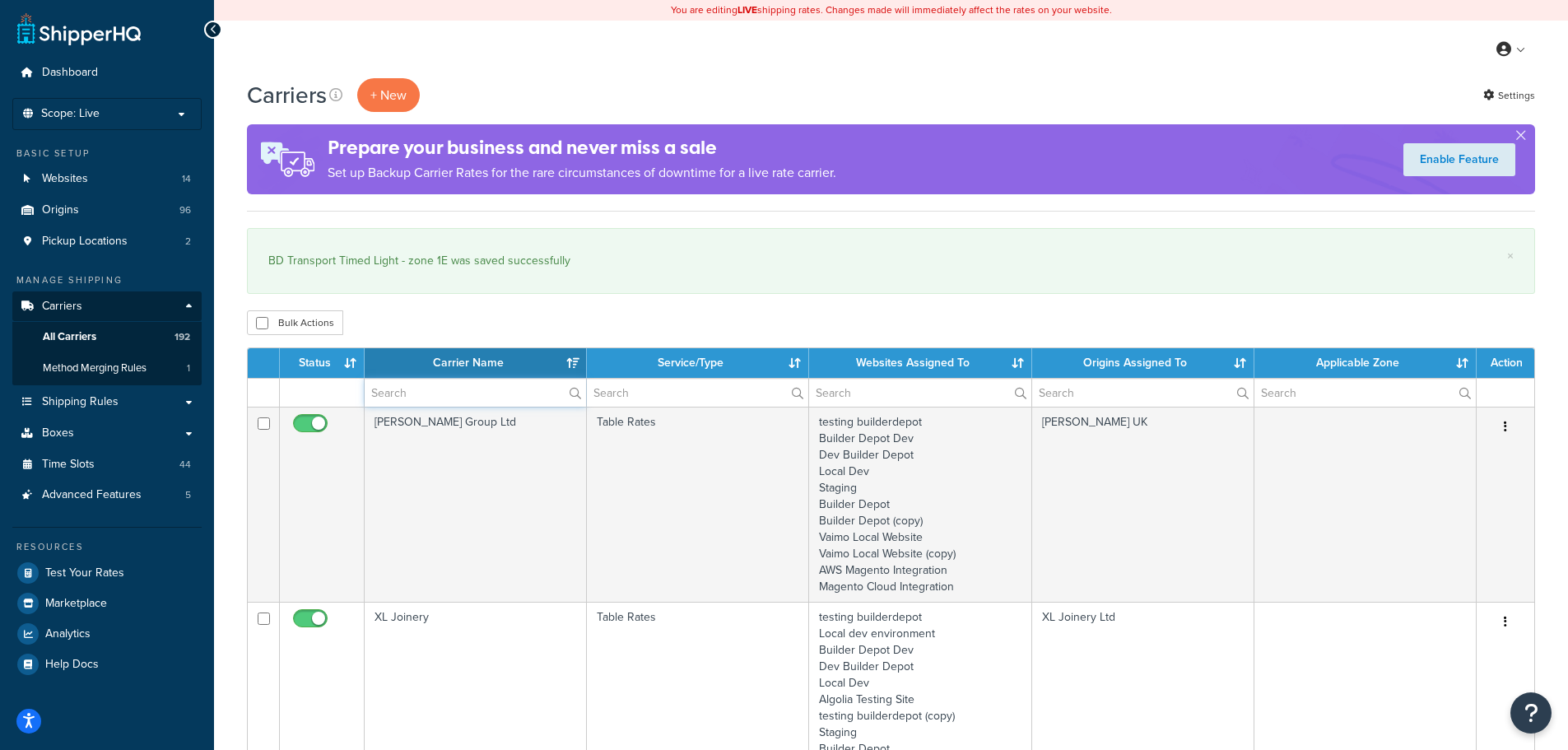
click at [398, 389] on input "text" at bounding box center [475, 393] width 221 height 28
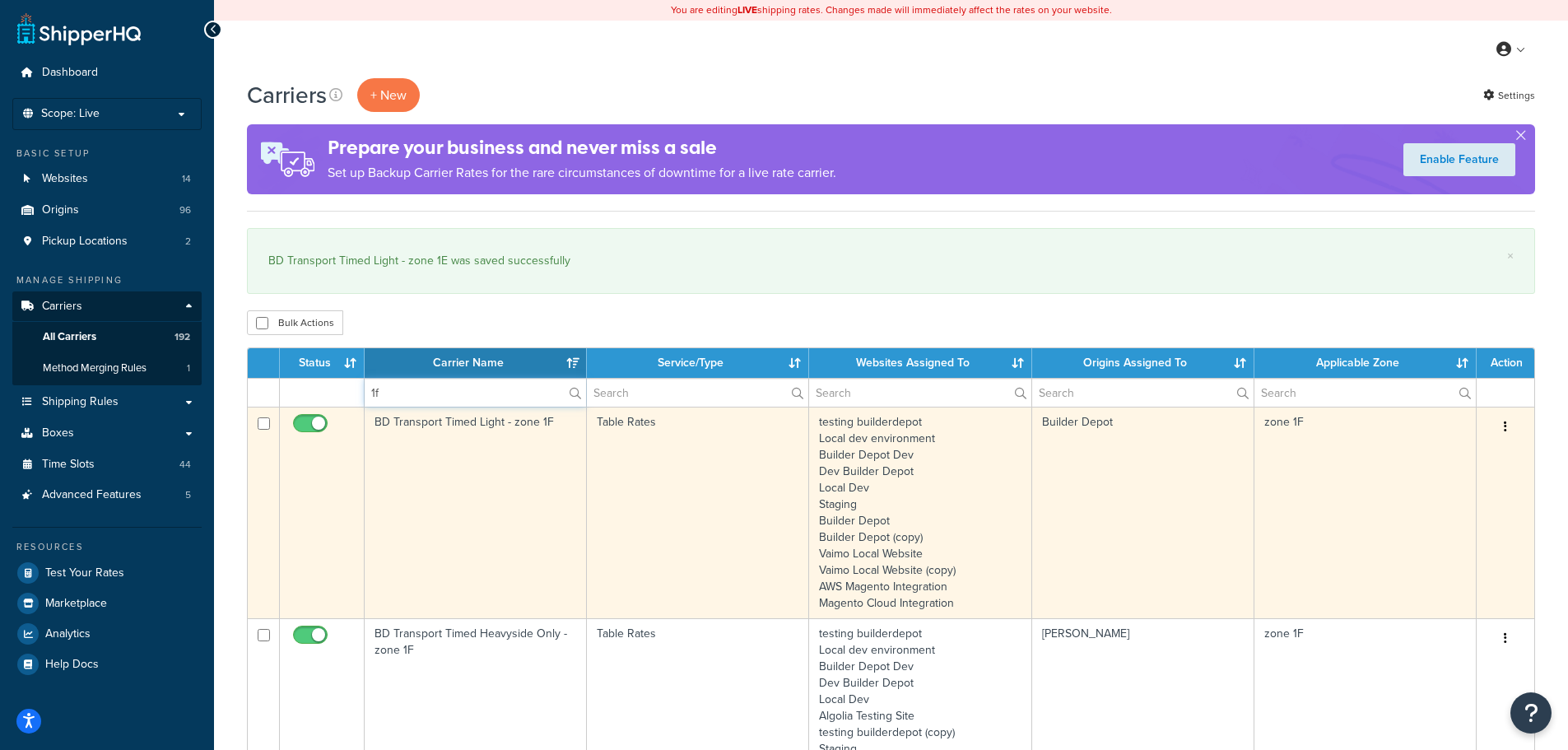
type input "1f"
click at [394, 470] on td "BD Transport Timed Light - zone 1F" at bounding box center [476, 513] width 222 height 212
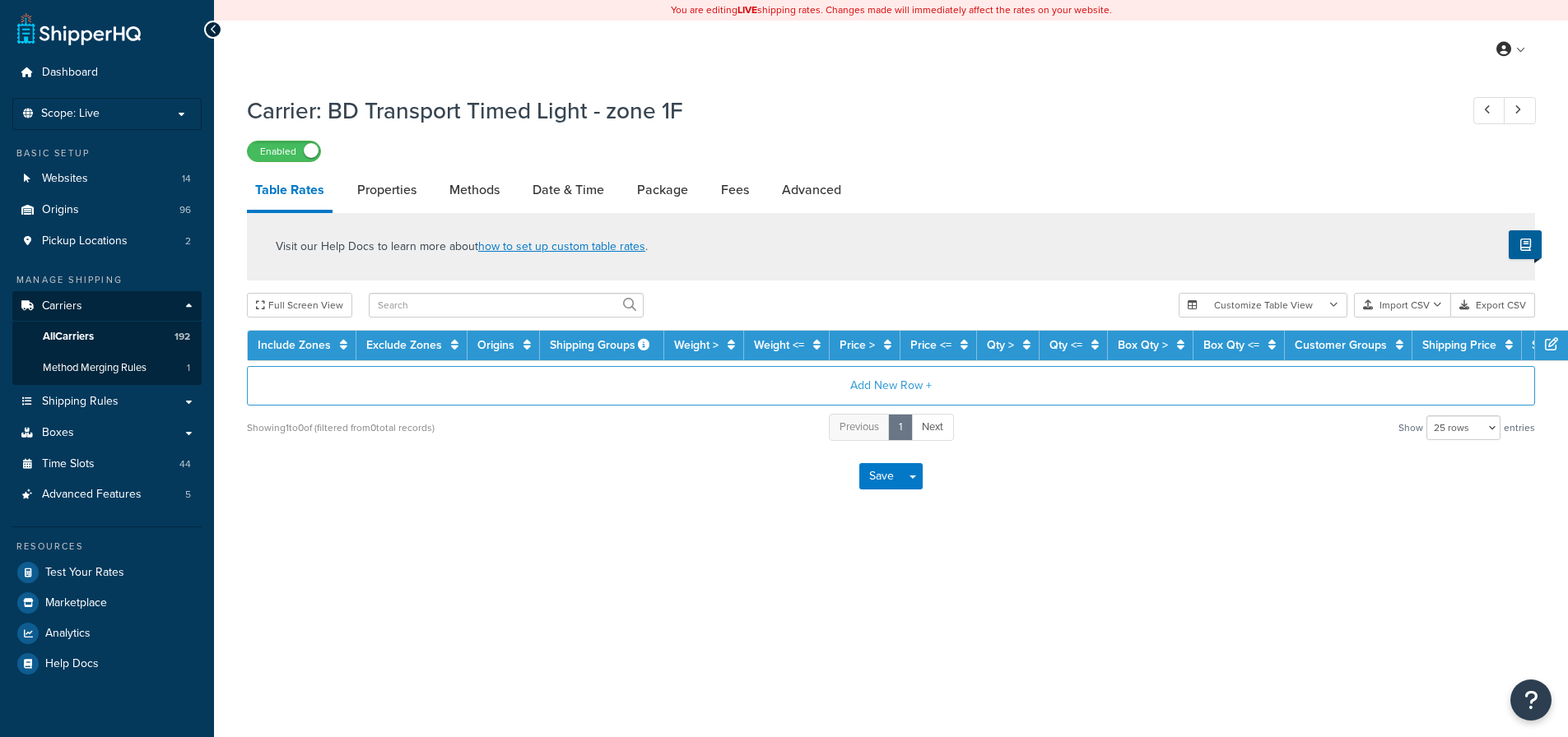
select select "25"
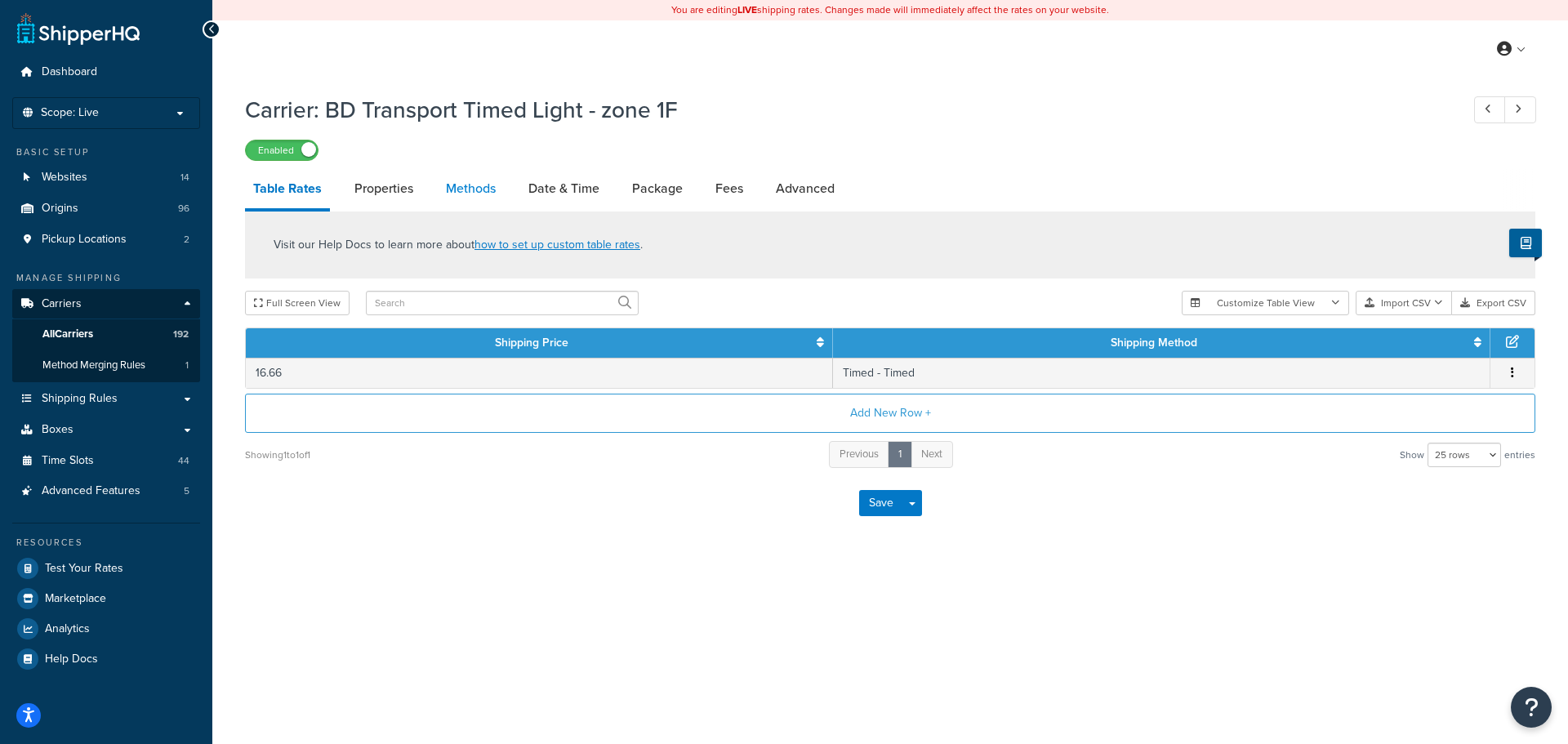
click at [474, 177] on link "Methods" at bounding box center [470, 188] width 66 height 40
select select "25"
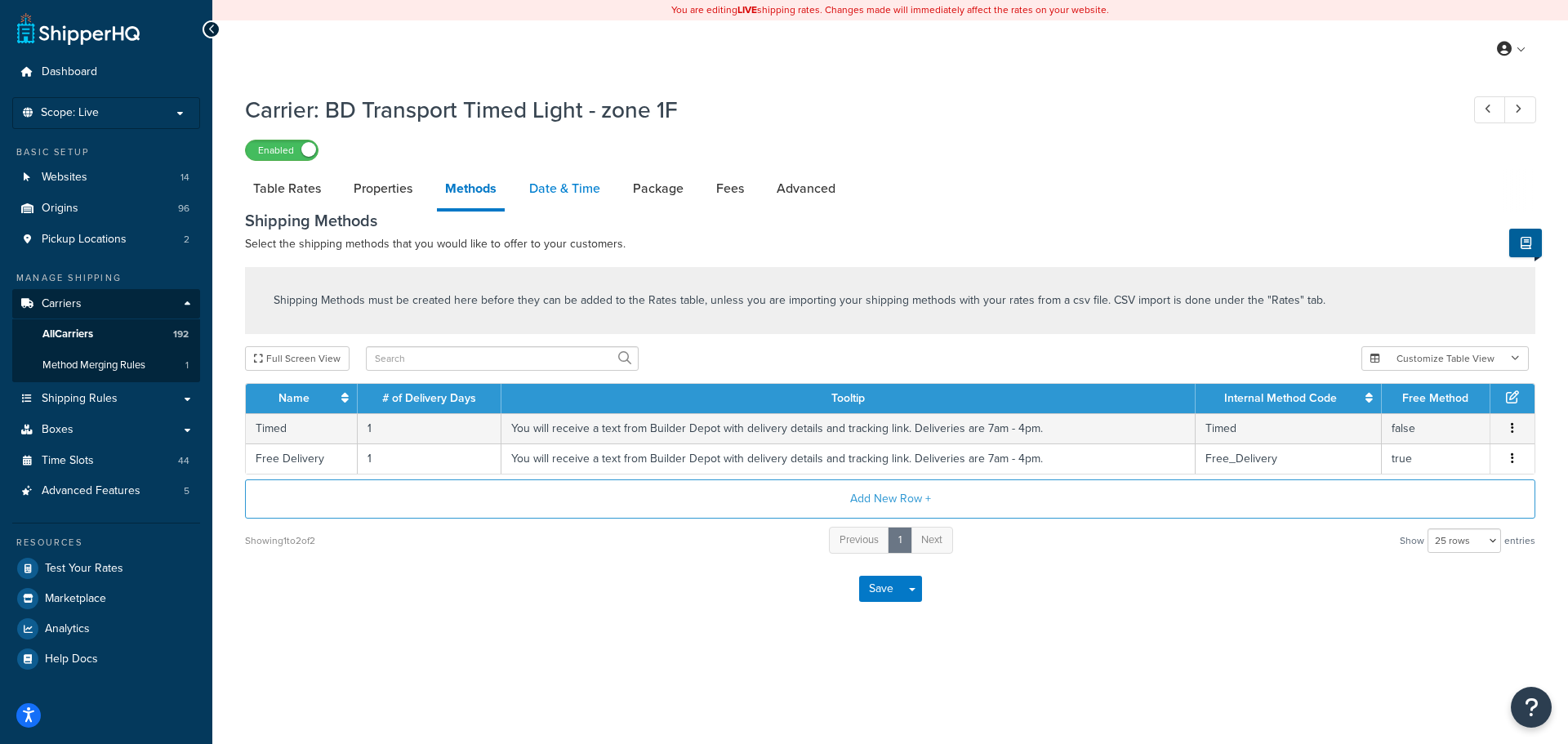
click at [567, 194] on link "Date & Time" at bounding box center [565, 188] width 87 height 40
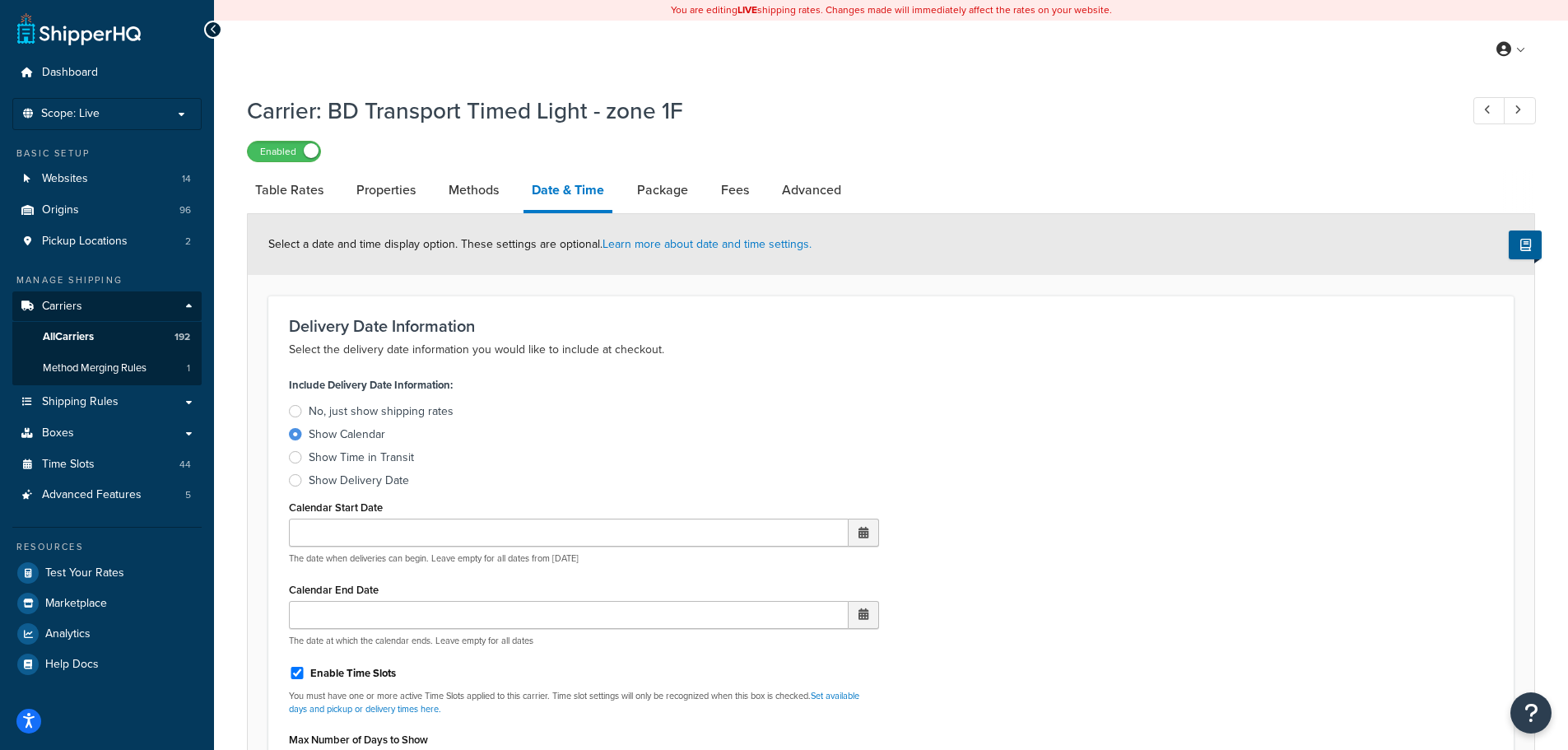
scroll to position [576, 0]
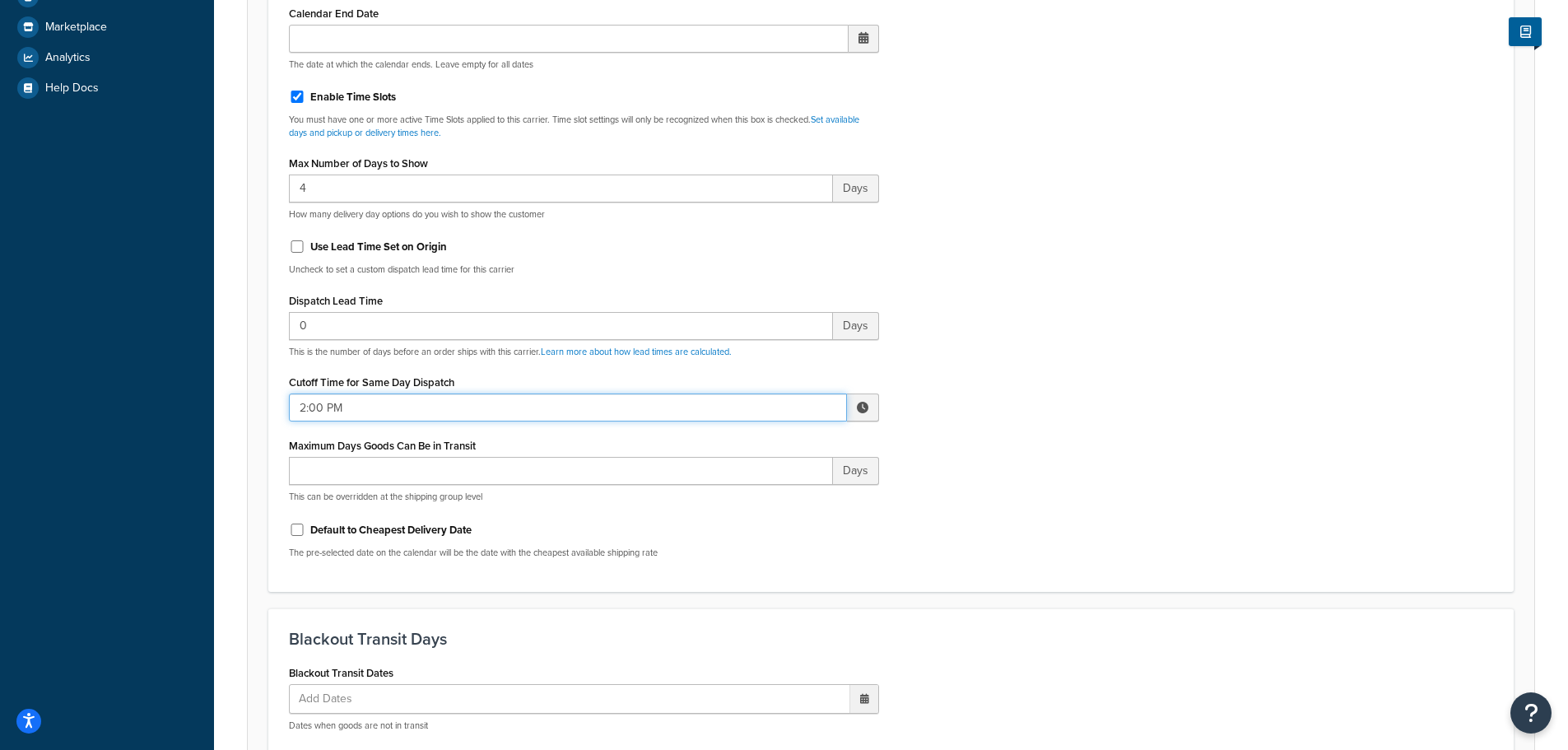
click at [324, 411] on input "2:00 PM" at bounding box center [568, 407] width 558 height 28
click at [732, 490] on span "▼" at bounding box center [741, 493] width 33 height 33
click at [732, 491] on span "▼" at bounding box center [741, 493] width 33 height 33
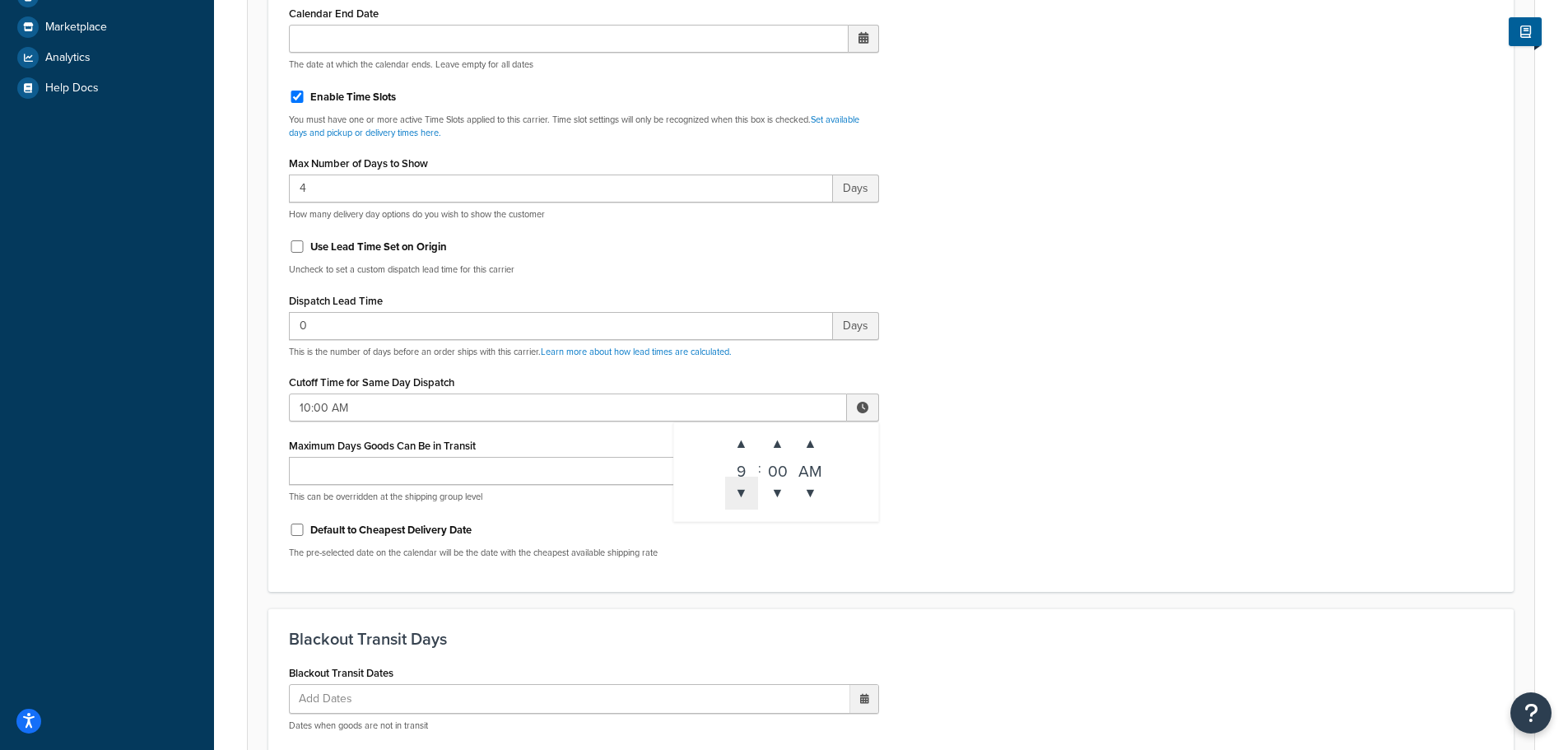
click at [732, 491] on span "▼" at bounding box center [741, 493] width 33 height 33
type input "8:00 AM"
click at [1072, 415] on div "Include Delivery Date Information: No, just show shipping rates Show Calendar S…" at bounding box center [891, 184] width 1229 height 774
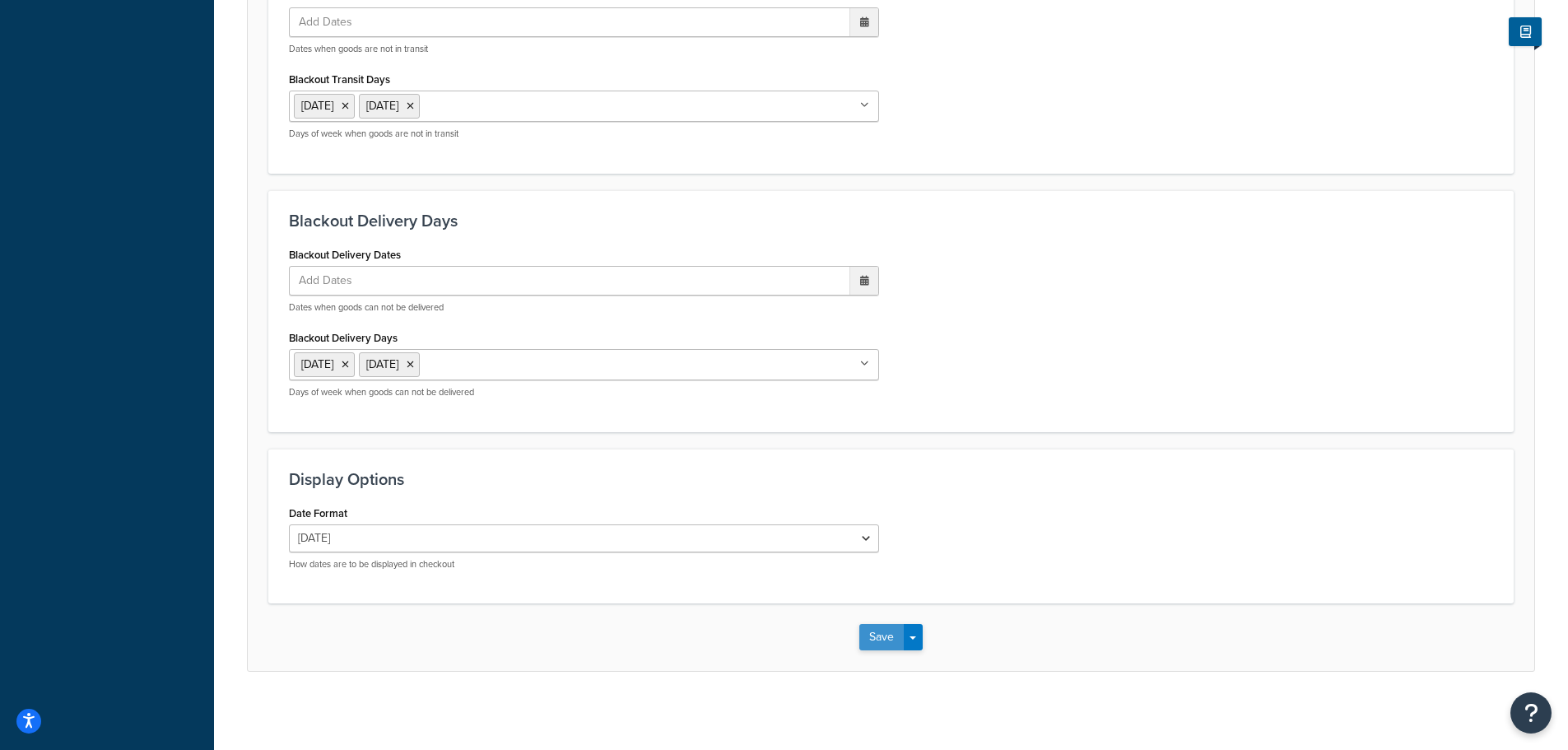
scroll to position [1258, 0]
click at [870, 634] on button "Save" at bounding box center [881, 633] width 44 height 26
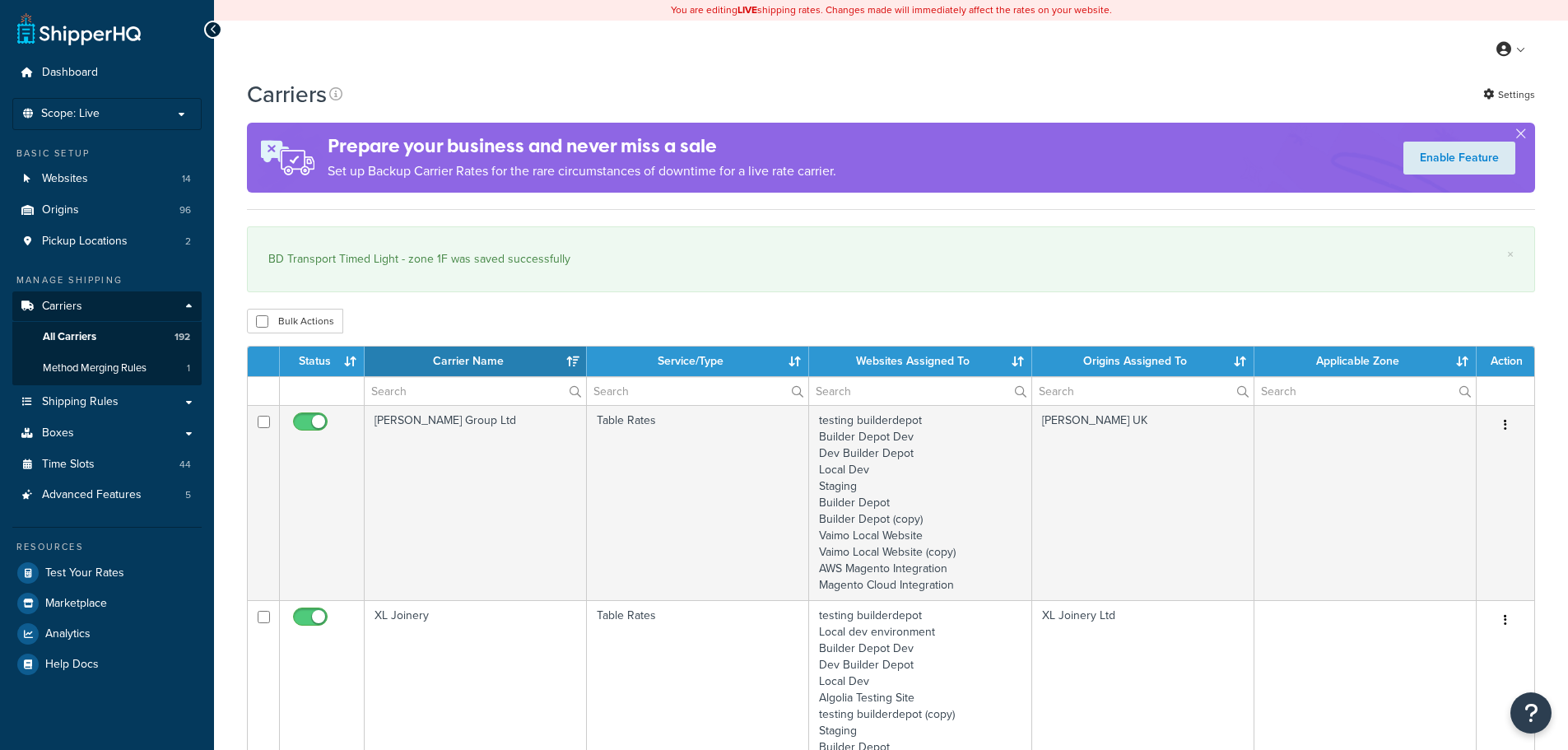
select select "15"
